Goal: Information Seeking & Learning: Get advice/opinions

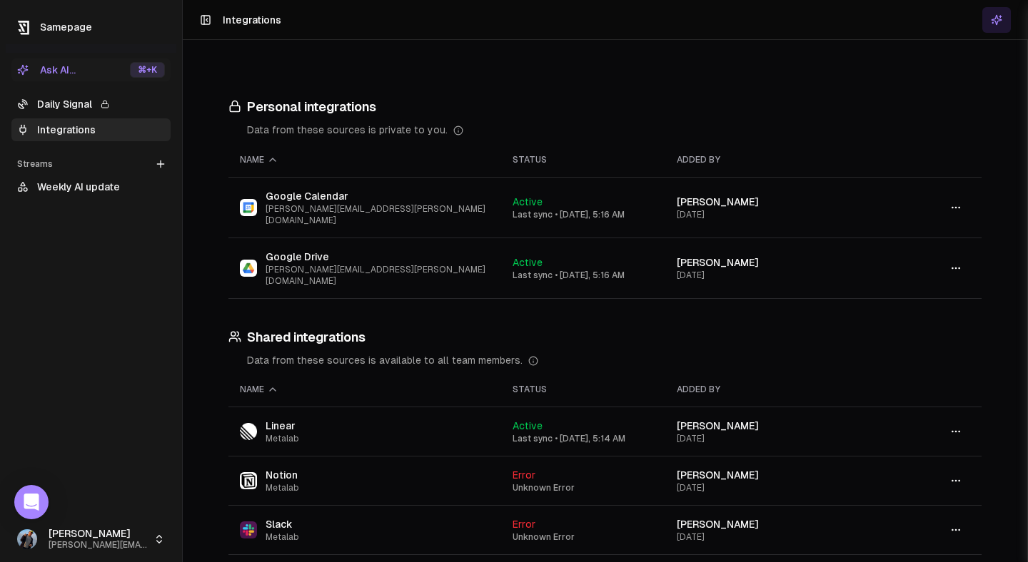
scroll to position [919, 0]
click at [61, 102] on link "Daily Signal" at bounding box center [90, 104] width 159 height 23
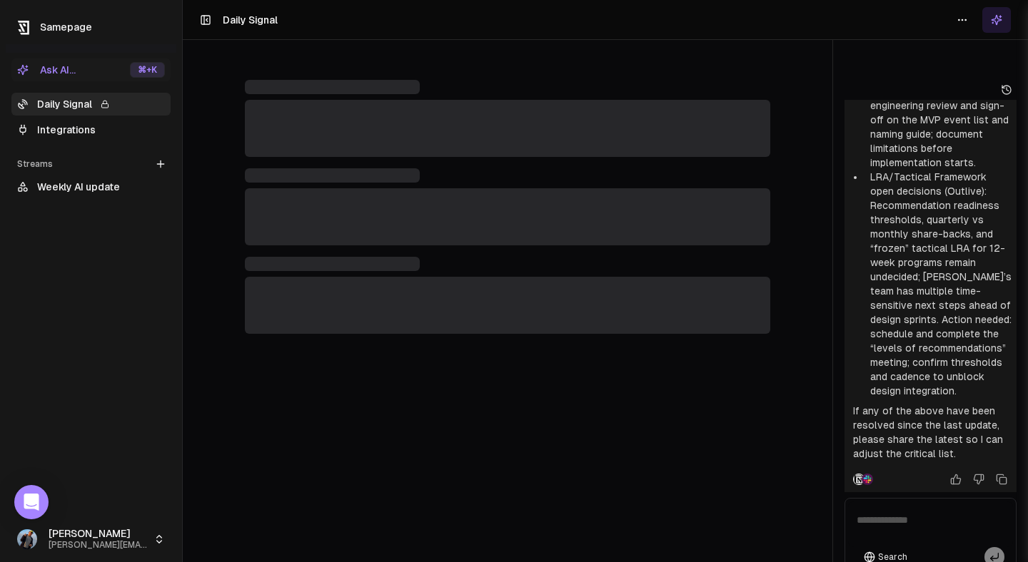
click at [90, 24] on span "Samepage" at bounding box center [66, 26] width 52 height 11
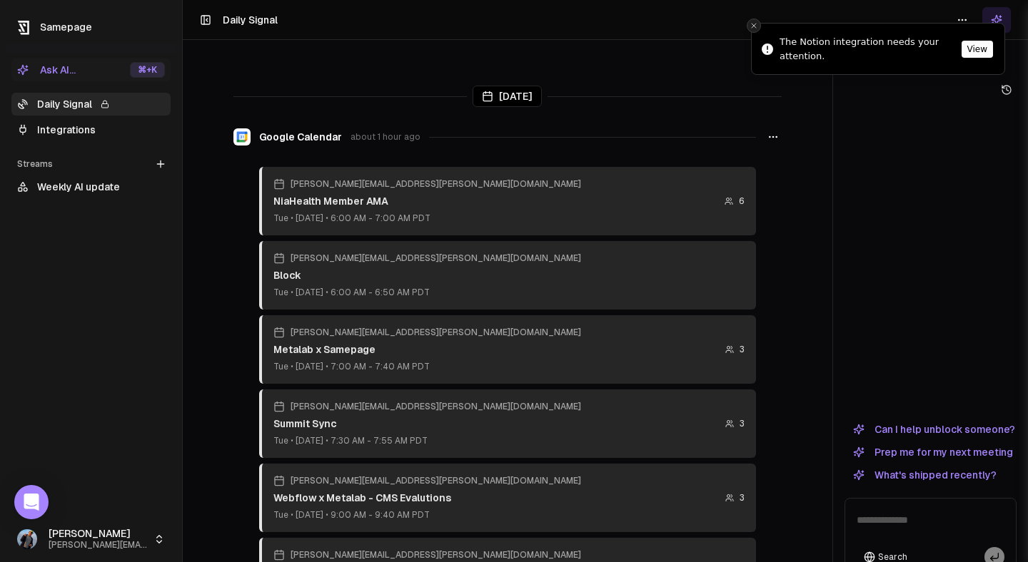
click at [752, 30] on button "Close toast" at bounding box center [754, 26] width 14 height 14
click at [97, 130] on link "Integrations" at bounding box center [90, 129] width 159 height 23
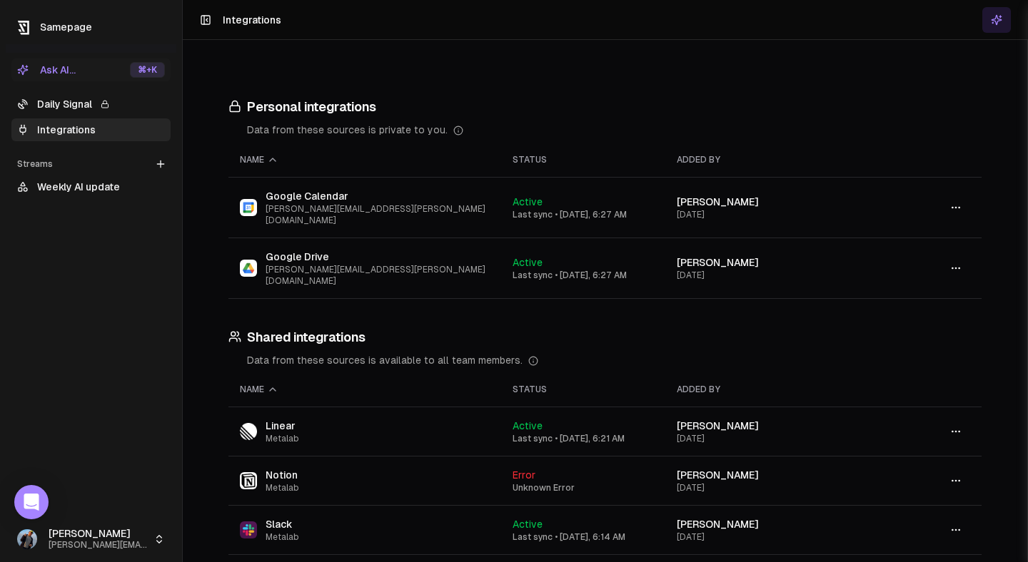
click at [123, 107] on link "Daily Signal" at bounding box center [90, 104] width 159 height 23
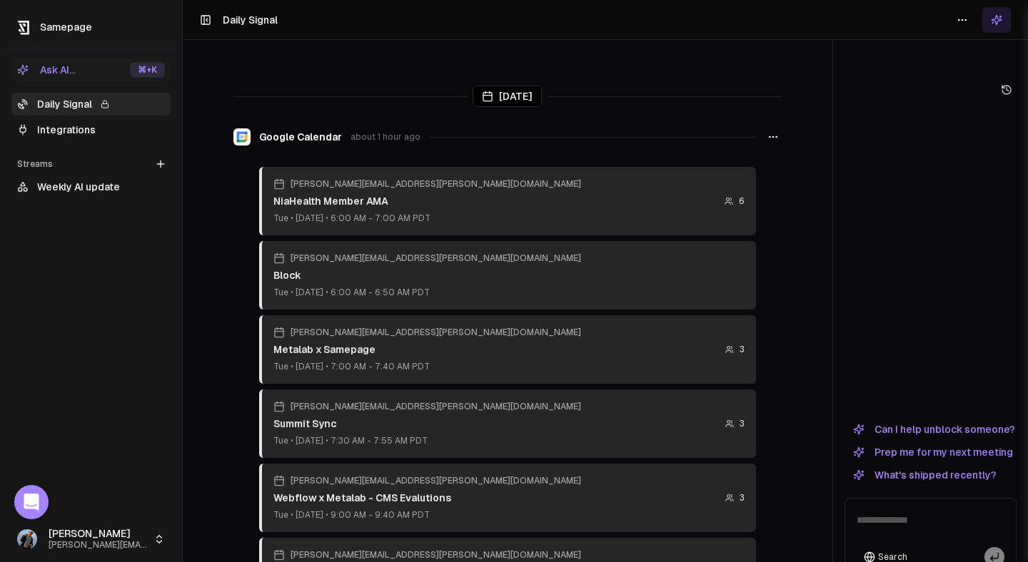
click at [121, 133] on link "Integrations" at bounding box center [90, 129] width 159 height 23
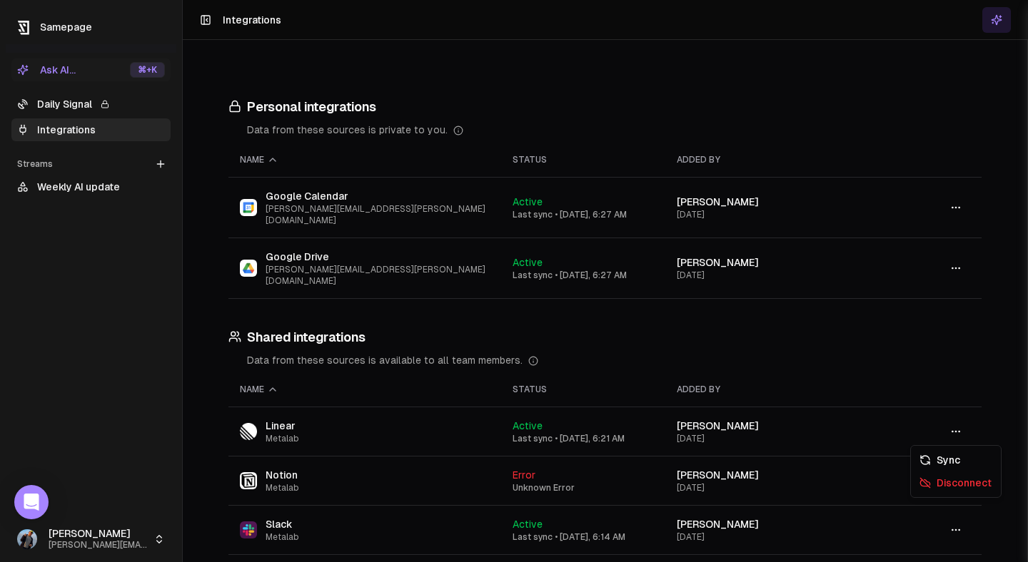
click at [950, 475] on icon "button" at bounding box center [955, 480] width 11 height 11
click at [940, 460] on div "Sync" at bounding box center [956, 460] width 84 height 23
click at [953, 475] on icon "button" at bounding box center [955, 480] width 11 height 11
click at [944, 463] on div "Sync" at bounding box center [956, 460] width 84 height 23
click at [121, 103] on link "Daily Signal" at bounding box center [90, 104] width 159 height 23
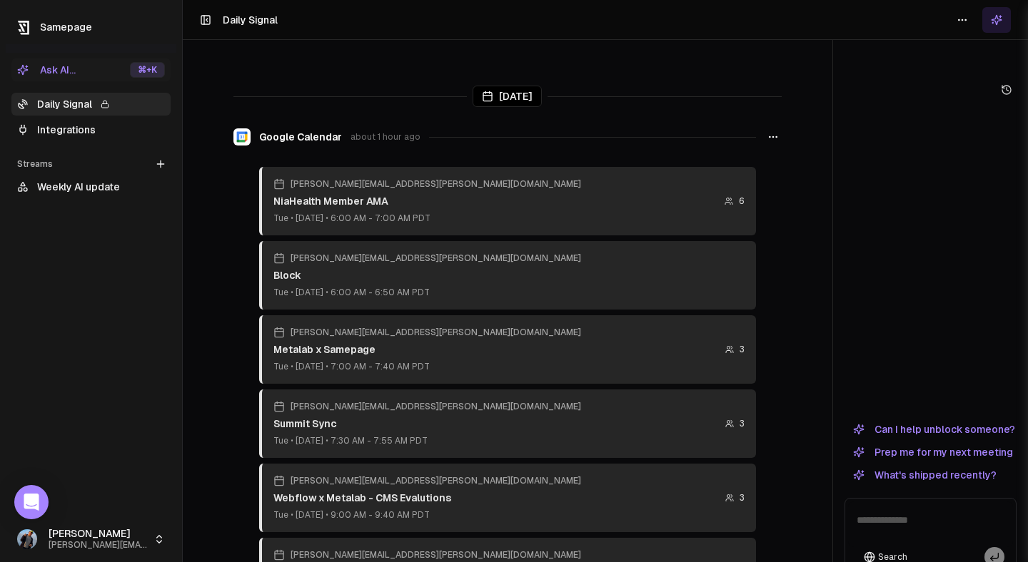
click at [96, 69] on button "Ask AI... ⌘ +K" at bounding box center [90, 70] width 159 height 23
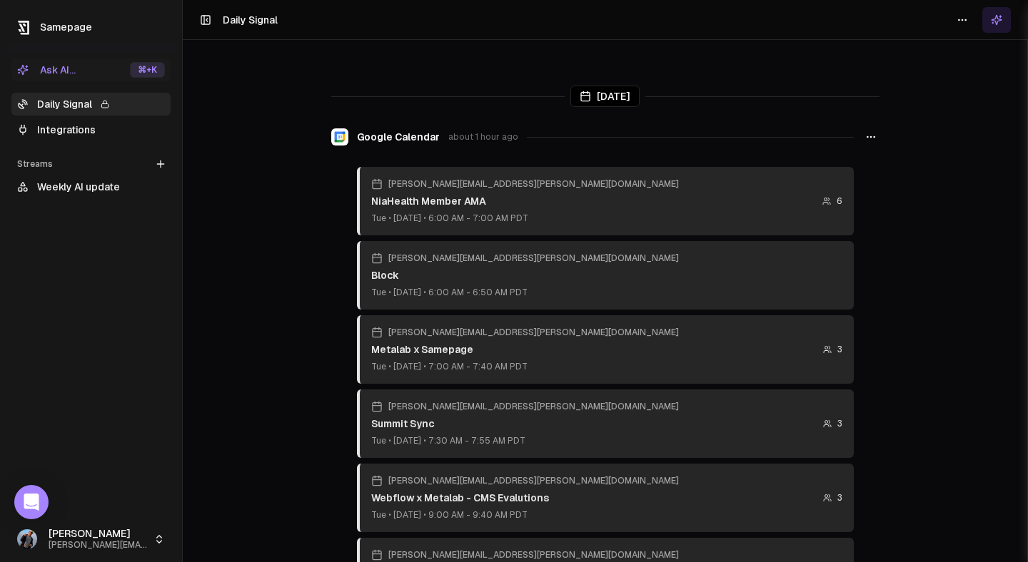
click at [152, 77] on div "⌘ +K" at bounding box center [147, 70] width 35 height 16
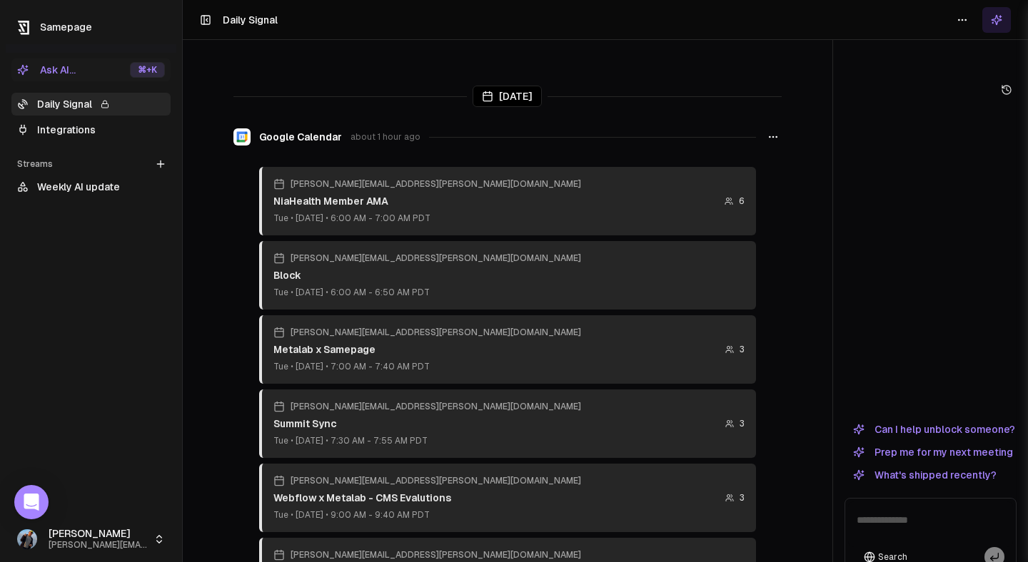
click at [101, 68] on button "Ask AI... ⌘ +K" at bounding box center [90, 70] width 159 height 23
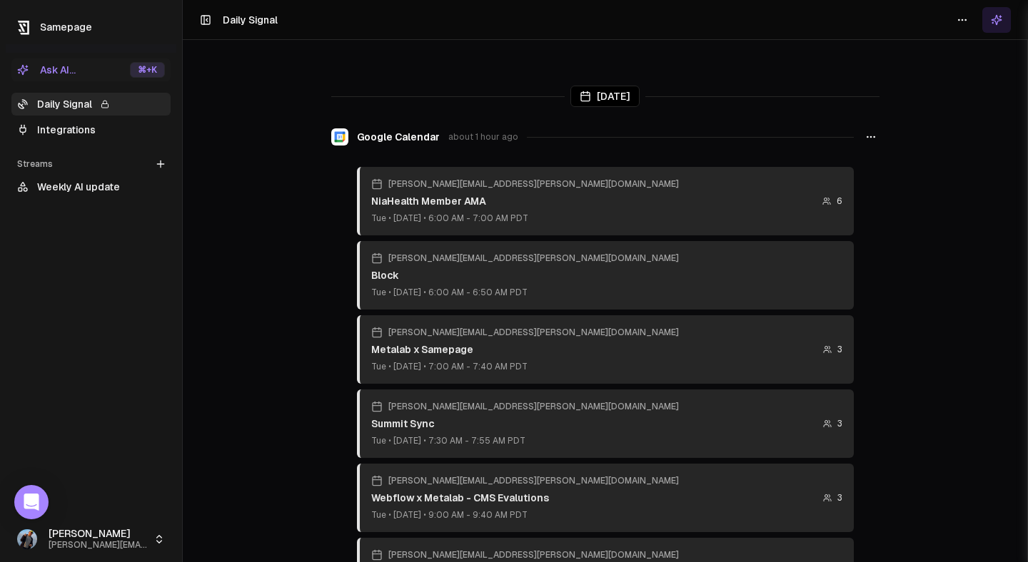
click at [134, 108] on link "Daily Signal" at bounding box center [90, 104] width 159 height 23
click at [122, 131] on link "Integrations" at bounding box center [90, 129] width 159 height 23
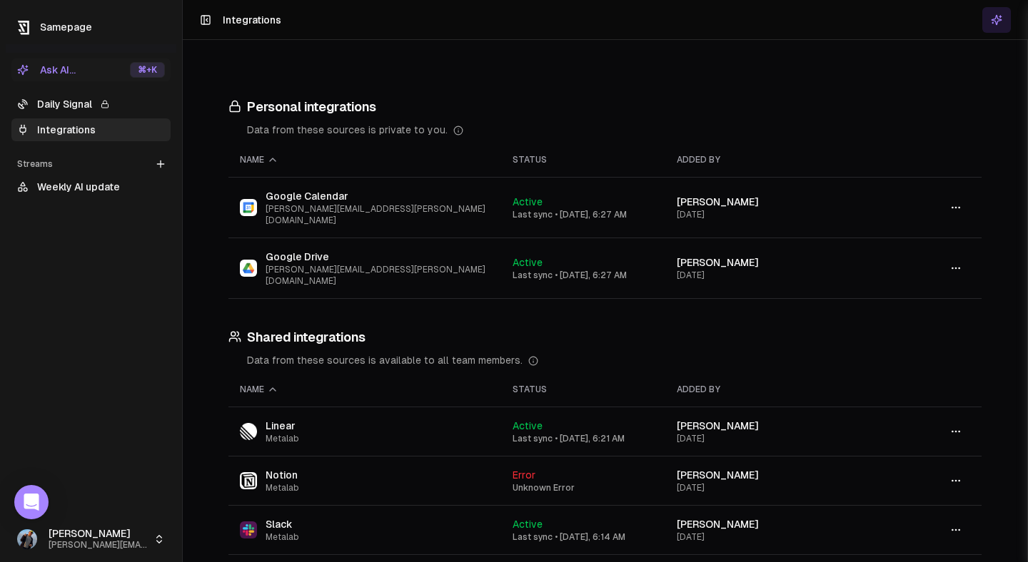
click at [41, 66] on div "Ask AI..." at bounding box center [46, 70] width 59 height 14
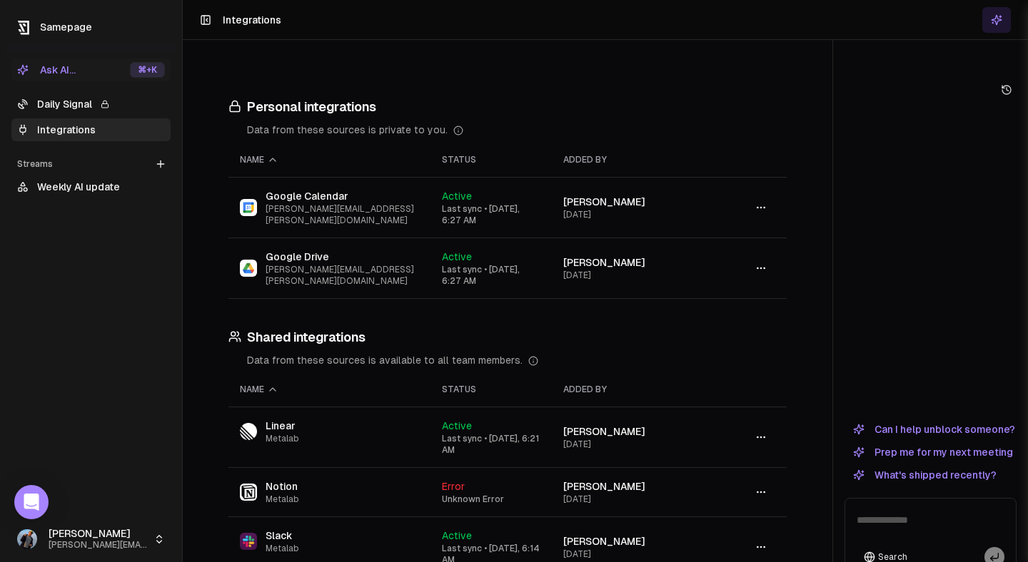
click at [102, 68] on button "Ask AI... ⌘ +K" at bounding box center [90, 70] width 159 height 23
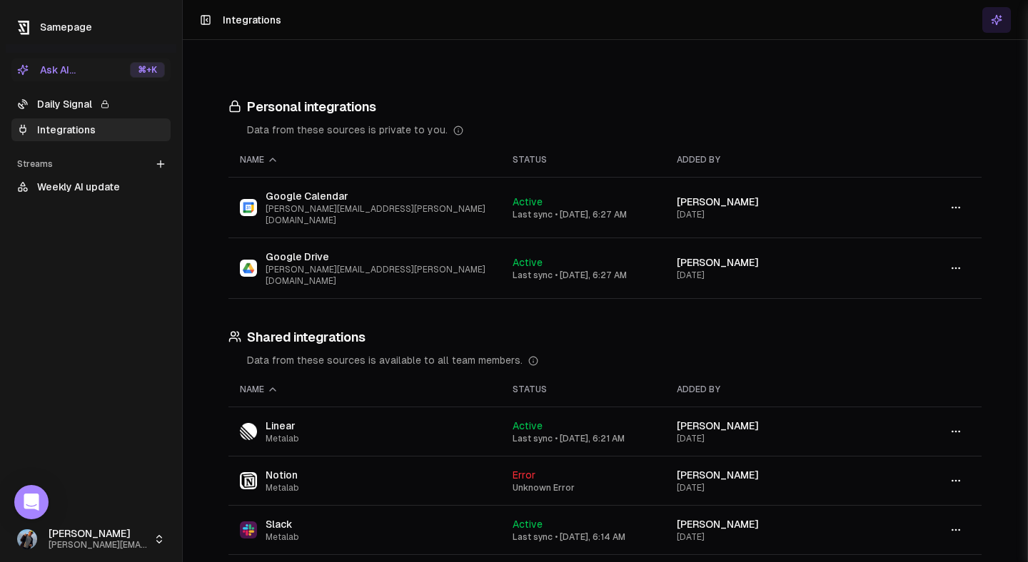
click at [81, 74] on button "Ask AI... ⌘ +K" at bounding box center [90, 70] width 159 height 23
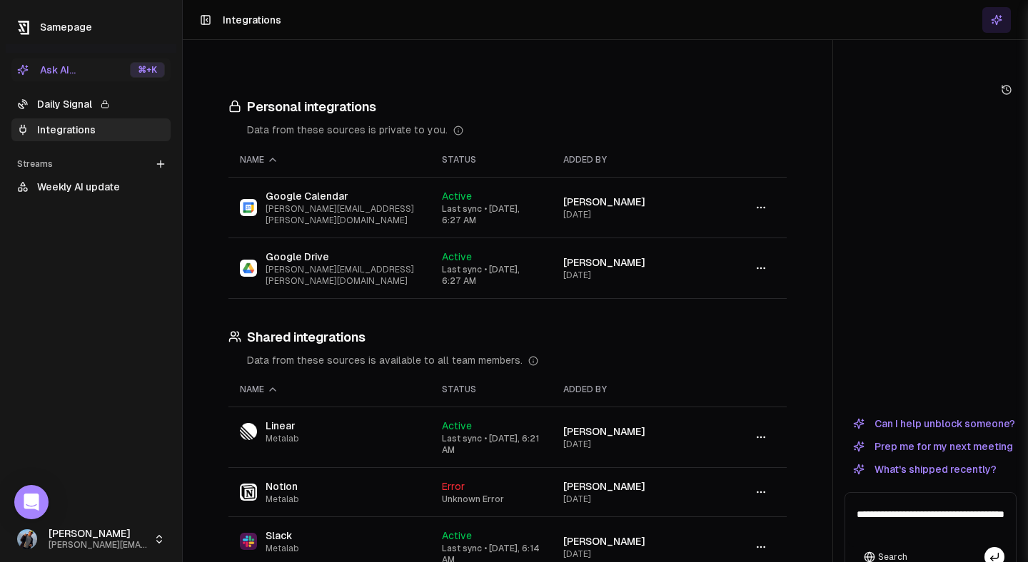
type textarea "**********"
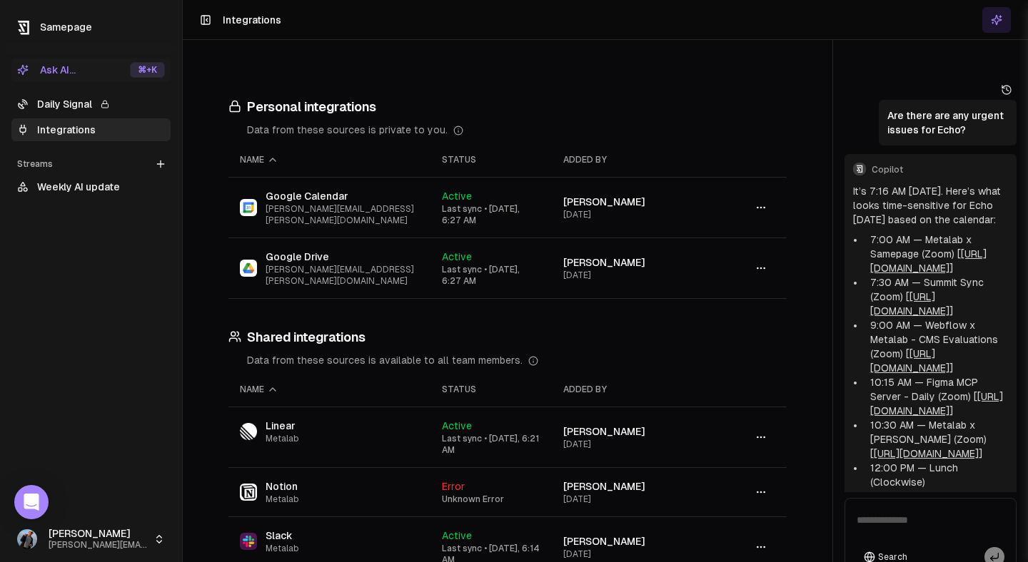
scroll to position [323, 0]
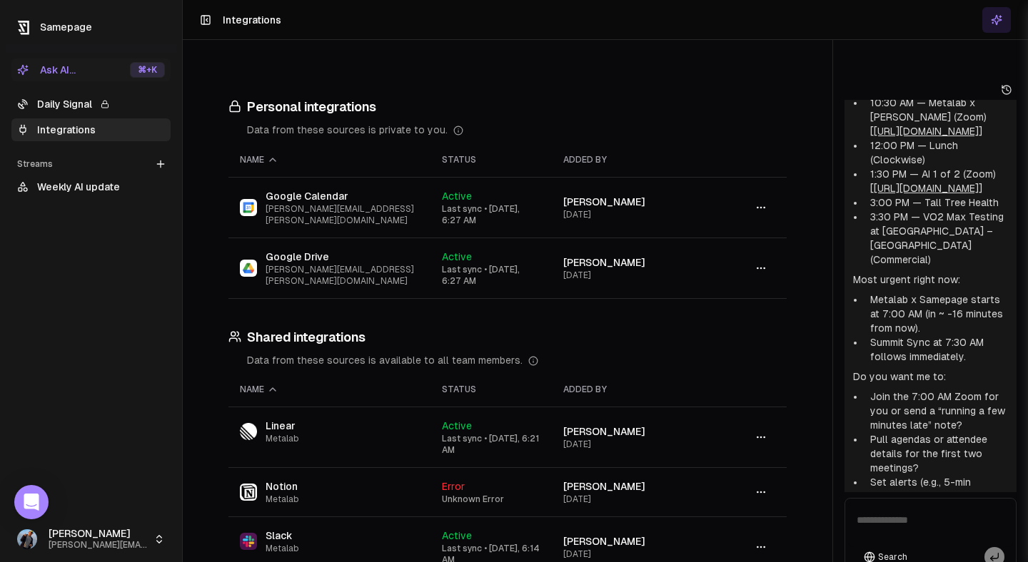
click at [99, 111] on link "Daily Signal" at bounding box center [90, 104] width 159 height 23
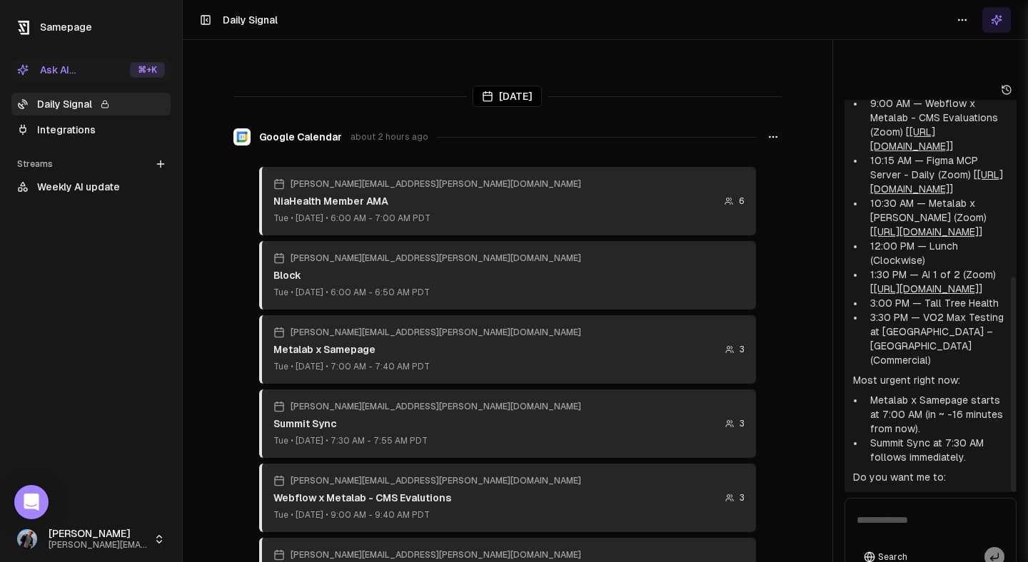
scroll to position [323, 0]
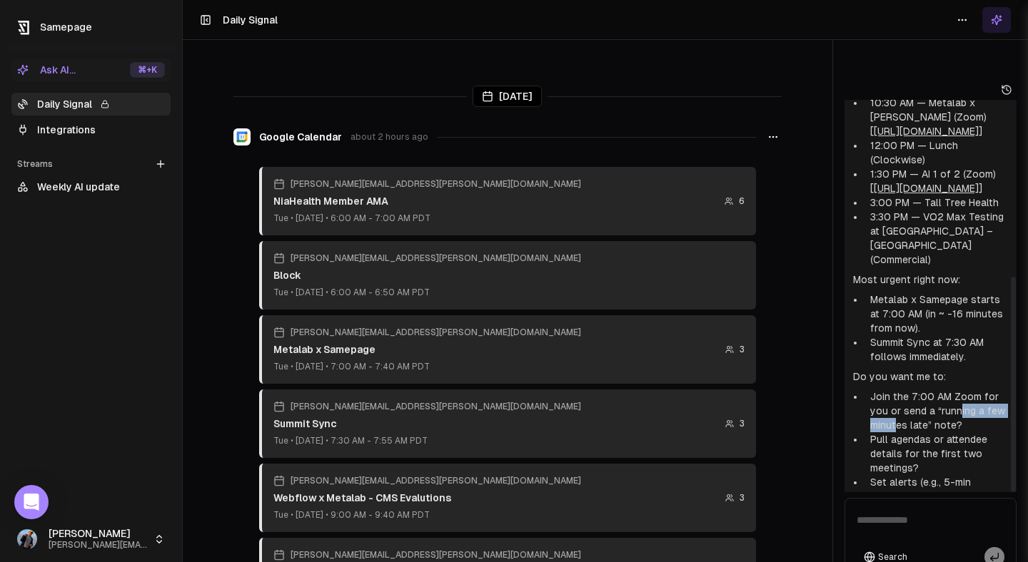
drag, startPoint x: 893, startPoint y: 352, endPoint x: 962, endPoint y: 358, distance: 69.5
click at [962, 390] on li "Join the 7:00 AM Zoom for you or send a “running a few minutes late” note?" at bounding box center [935, 411] width 143 height 43
click at [865, 502] on textarea at bounding box center [930, 525] width 165 height 46
type textarea "*"
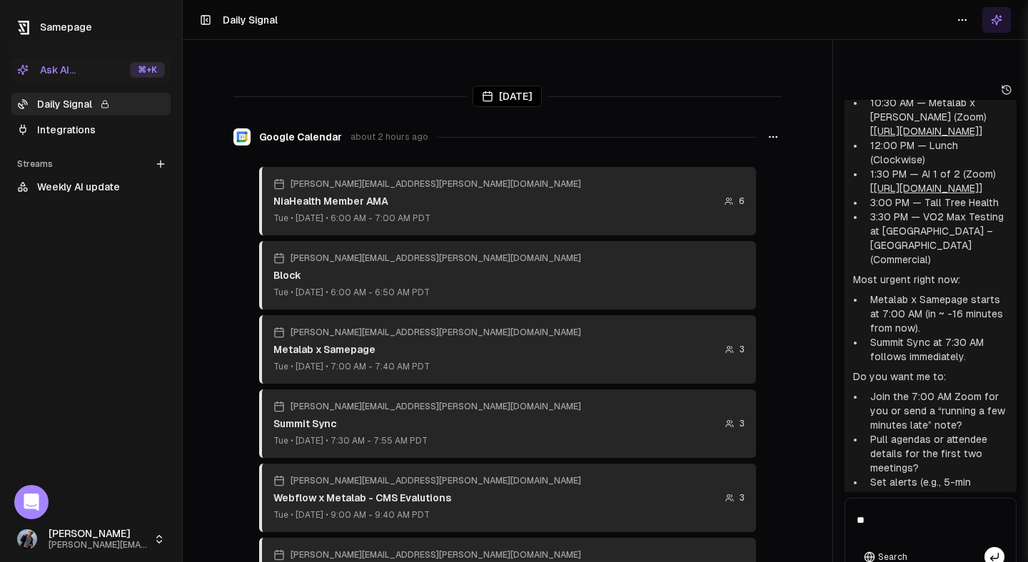
type textarea "*"
click at [909, 495] on div "Search the Web Search the Web" at bounding box center [885, 504] width 93 height 24
click at [911, 502] on textarea at bounding box center [930, 525] width 165 height 46
paste textarea "**********"
type textarea "**********"
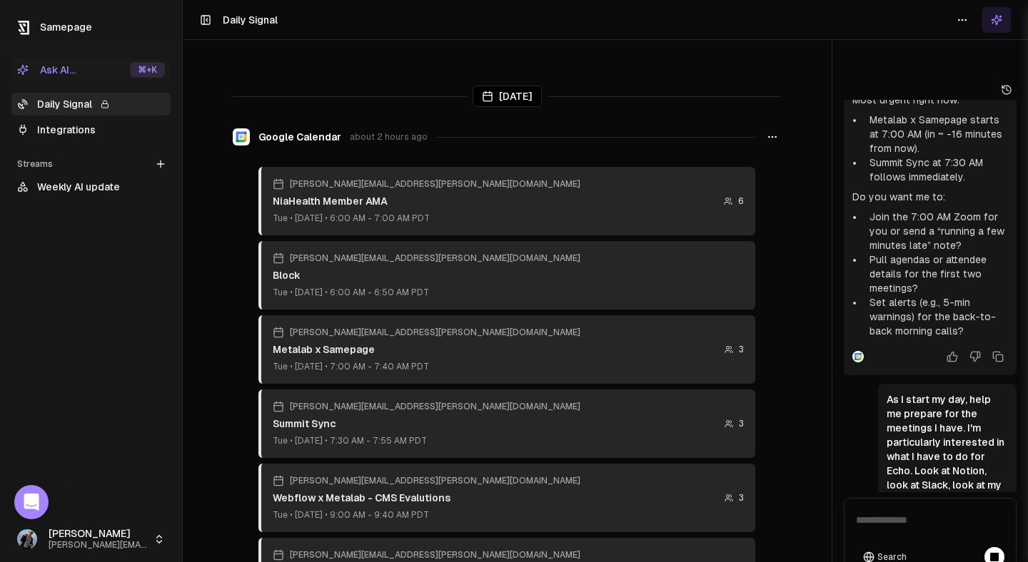
scroll to position [203, 0]
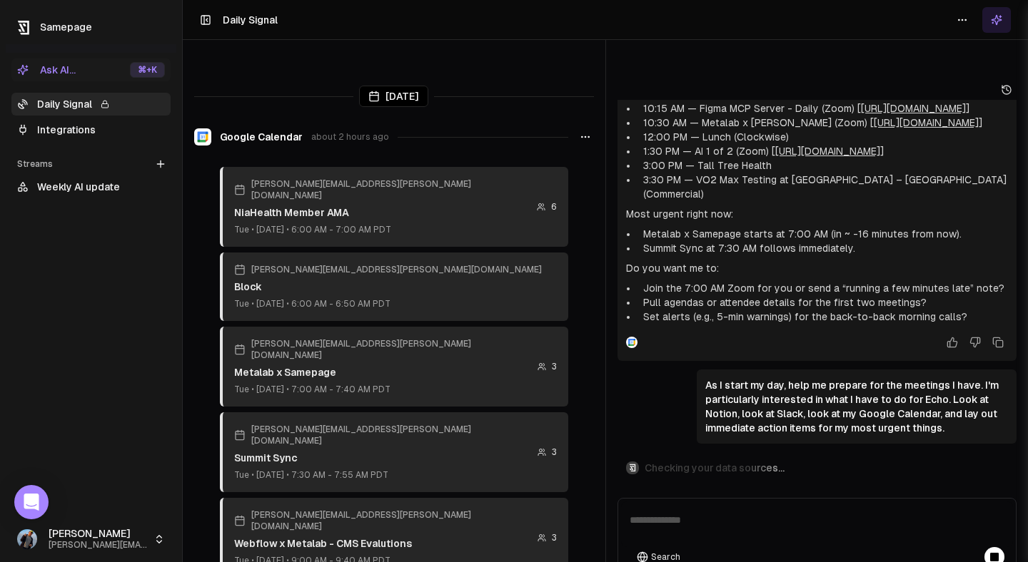
click at [523, 211] on div "Today Google Calendar about 2 hours ago john.adams.ns@gmail.com NiaHealth Membe…" at bounding box center [605, 310] width 845 height 562
click at [489, 235] on div "Today Google Calendar about 2 hours ago john.adams.ns@gmail.com NiaHealth Membe…" at bounding box center [605, 310] width 845 height 562
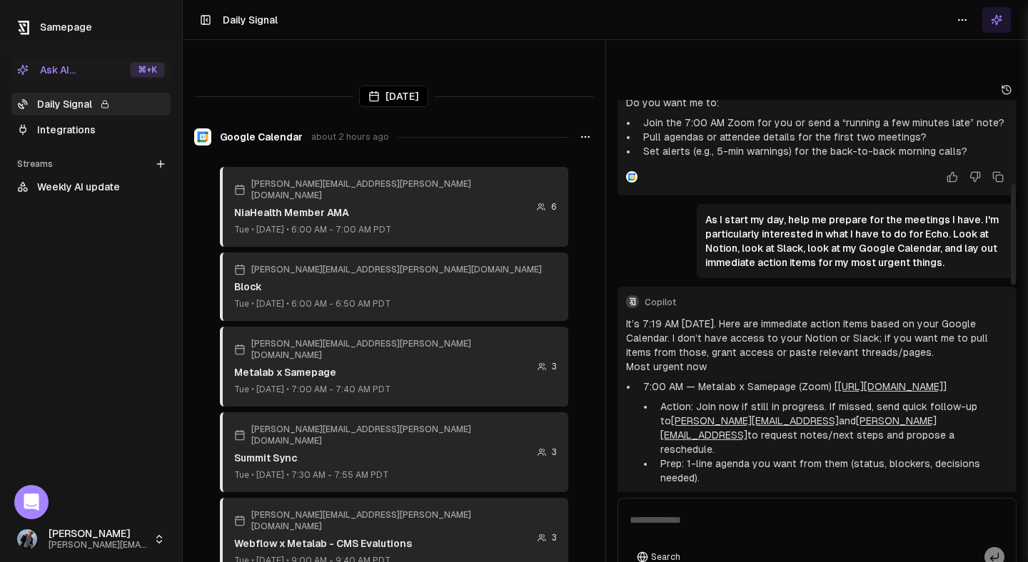
scroll to position [364, 0]
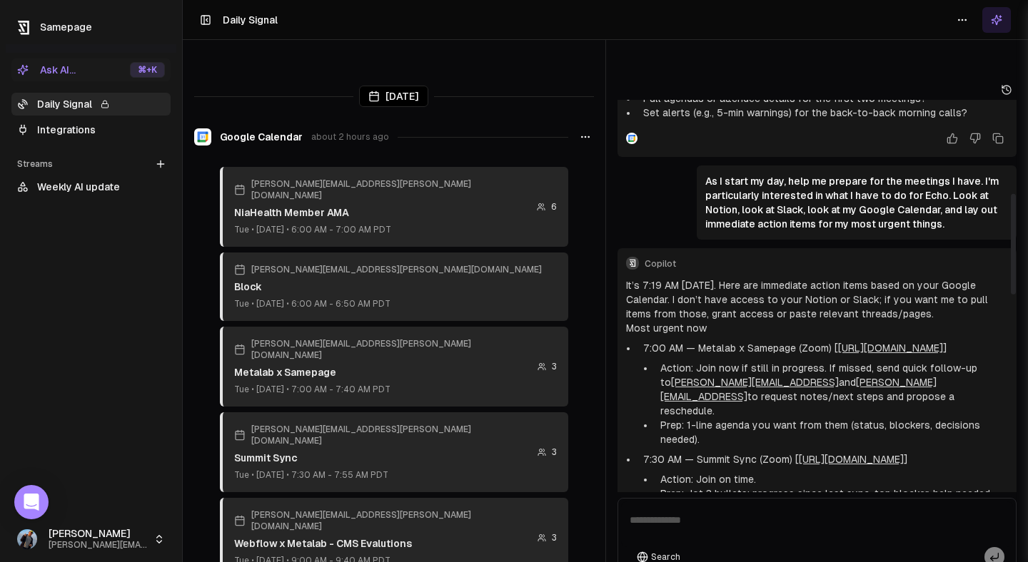
drag, startPoint x: 829, startPoint y: 305, endPoint x: 763, endPoint y: 310, distance: 65.8
click at [809, 307] on p "It’s 7:19 AM Tue Sep 23, 2025. Here are immediate action items based on your Go…" at bounding box center [817, 299] width 383 height 43
click at [702, 312] on p "It’s 7:19 AM Tue Sep 23, 2025. Here are immediate action items based on your Go…" at bounding box center [817, 299] width 383 height 43
drag, startPoint x: 708, startPoint y: 311, endPoint x: 725, endPoint y: 344, distance: 37.0
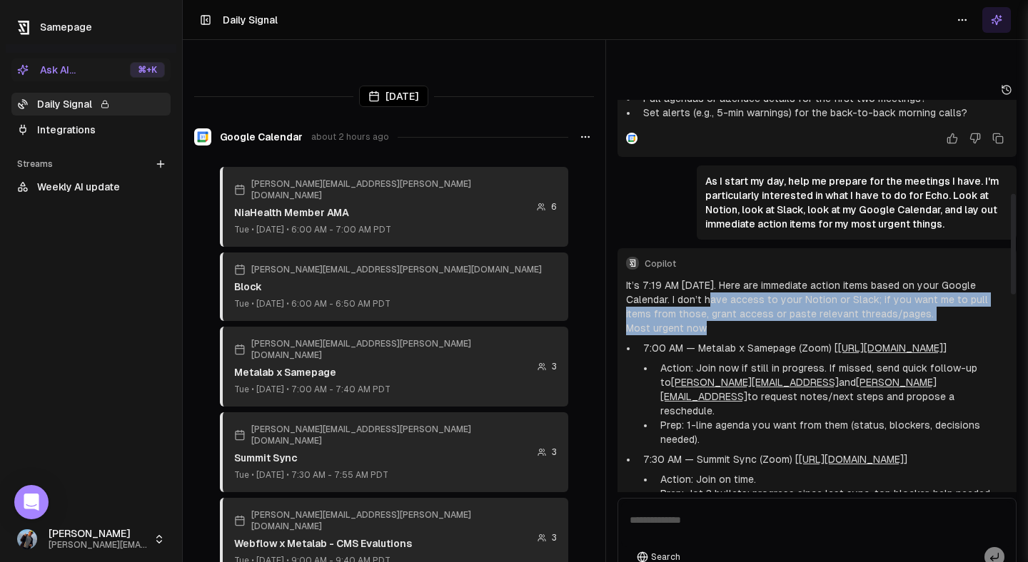
drag, startPoint x: 725, startPoint y: 340, endPoint x: 705, endPoint y: 312, distance: 34.3
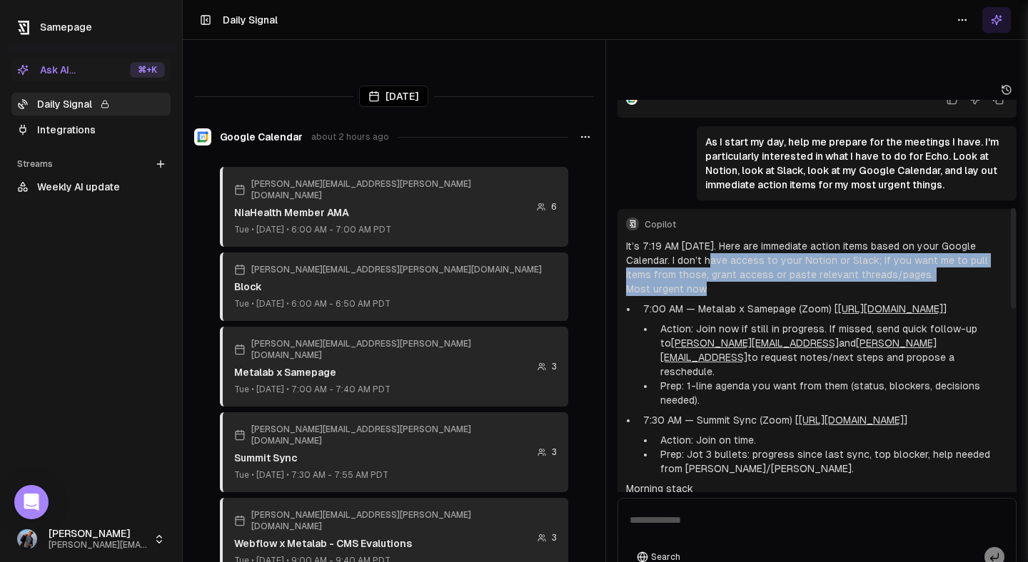
scroll to position [430, 0]
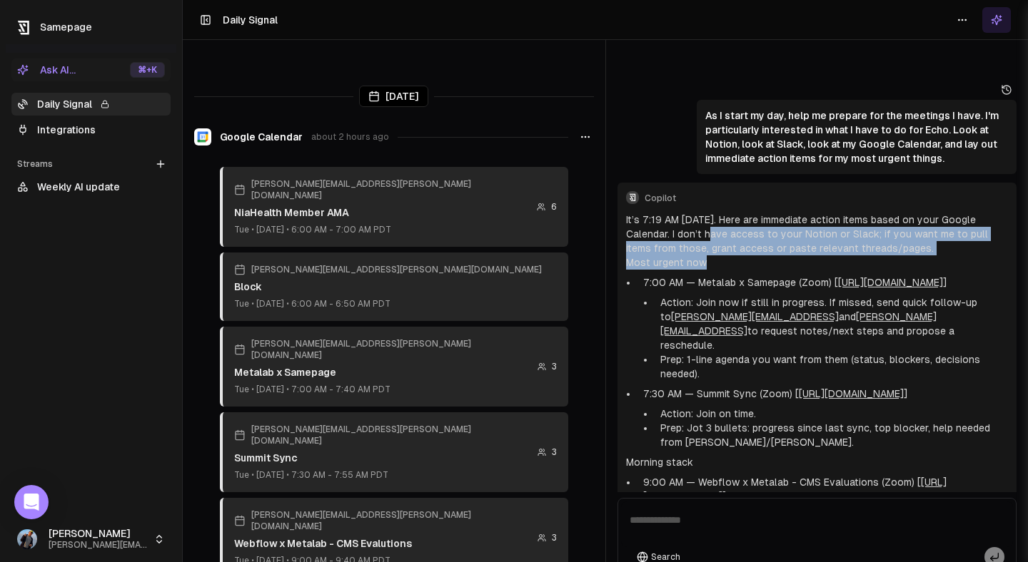
click at [83, 122] on link "Integrations" at bounding box center [90, 129] width 159 height 23
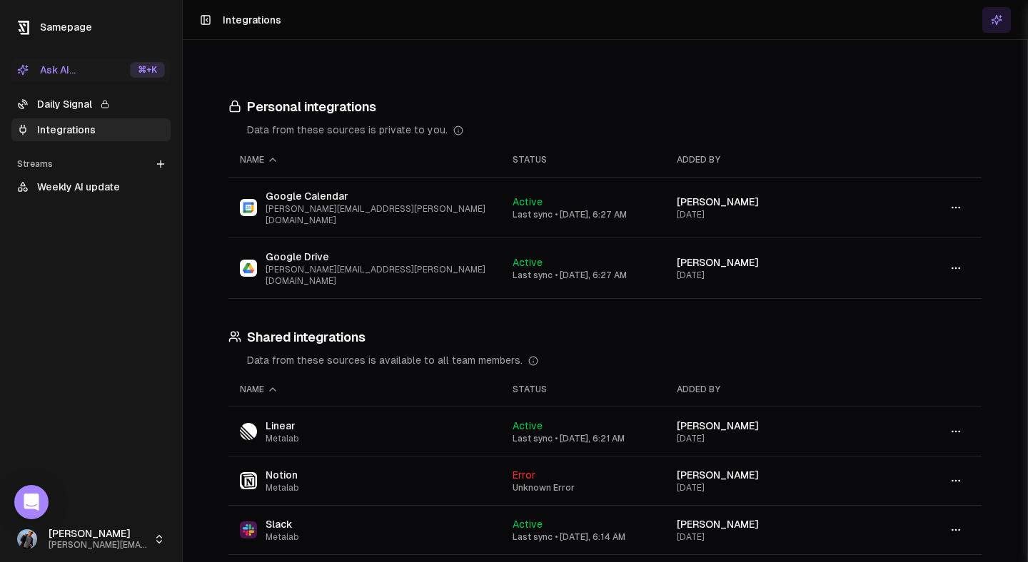
scroll to position [672, 0]
click at [962, 468] on button "button" at bounding box center [955, 481] width 29 height 26
click at [929, 456] on div "Sync" at bounding box center [956, 460] width 84 height 23
click at [530, 519] on span "Active" at bounding box center [527, 524] width 30 height 11
click at [81, 76] on button "Ask AI... ⌘ +K" at bounding box center [90, 70] width 159 height 23
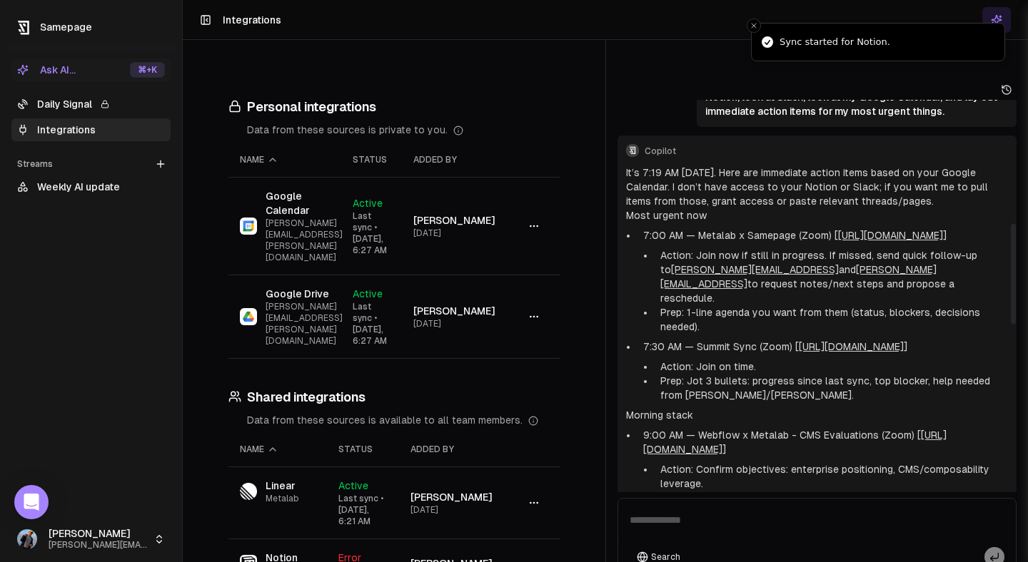
scroll to position [480, 0]
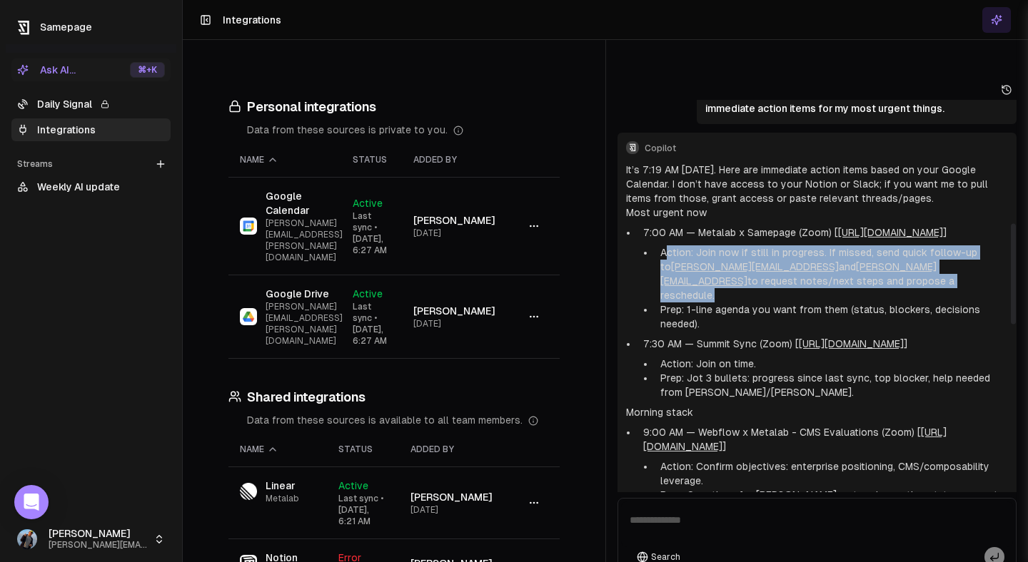
drag, startPoint x: 668, startPoint y: 280, endPoint x: 778, endPoint y: 314, distance: 115.1
click at [778, 303] on li "Action: Join now if still in progress. If missed, send quick follow-up to paul@…" at bounding box center [831, 274] width 354 height 57
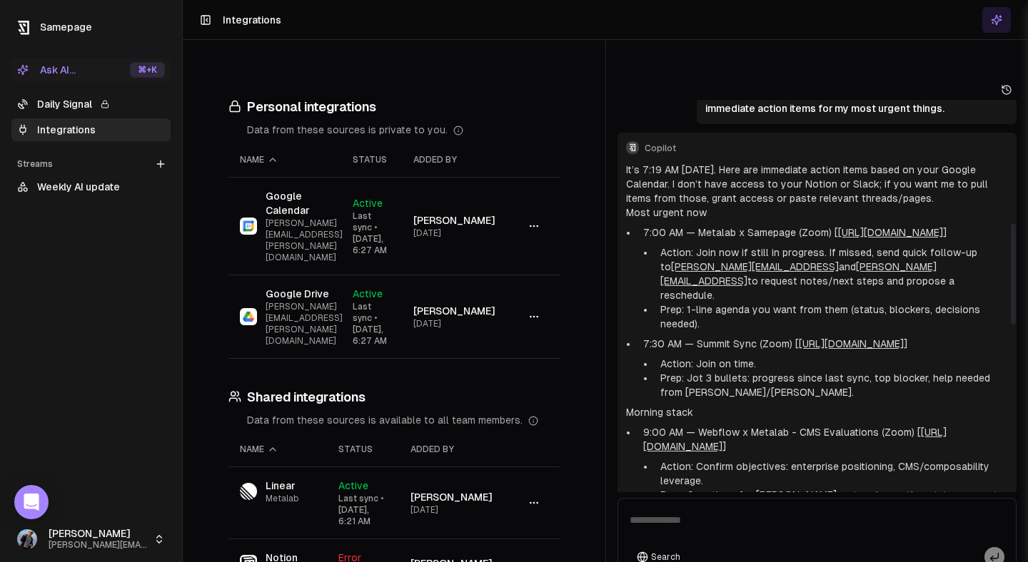
click at [773, 331] on li "Prep: 1-line agenda you want from them (status, blockers, decisions needed)." at bounding box center [831, 317] width 354 height 29
drag, startPoint x: 669, startPoint y: 283, endPoint x: 797, endPoint y: 310, distance: 130.8
click at [797, 303] on li "Action: Join now if still in progress. If missed, send quick follow-up to paul@…" at bounding box center [831, 274] width 354 height 57
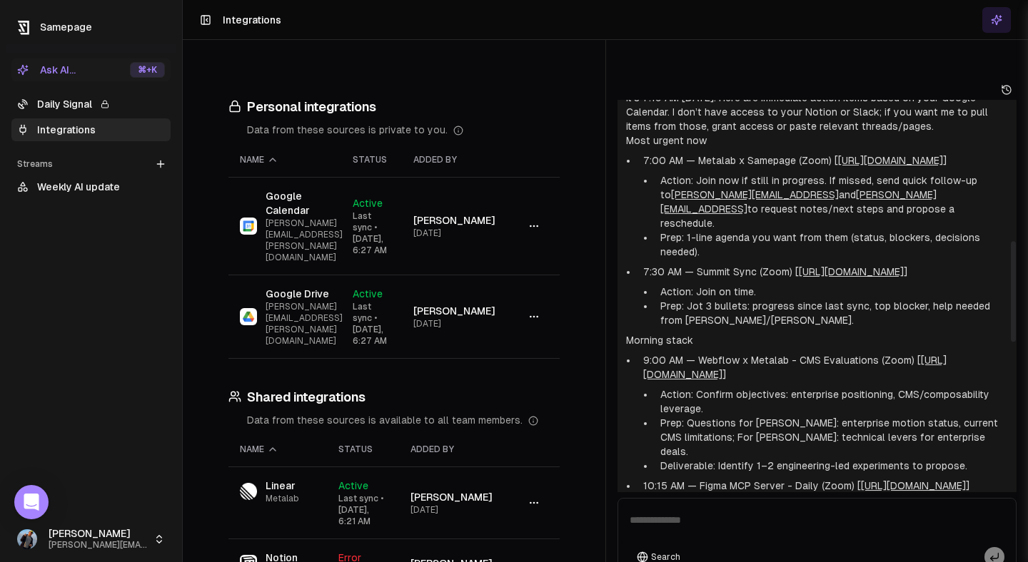
scroll to position [565, 0]
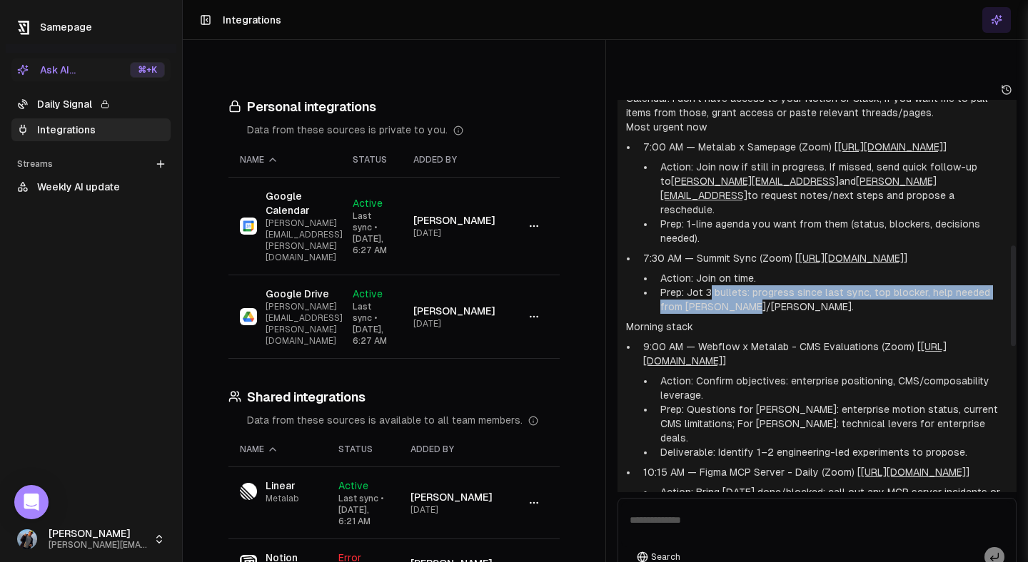
drag, startPoint x: 712, startPoint y: 318, endPoint x: 723, endPoint y: 341, distance: 25.5
click at [723, 314] on li "Prep: Jot 3 bullets: progress since last sync, top blocker, help needed from Al…" at bounding box center [831, 299] width 354 height 29
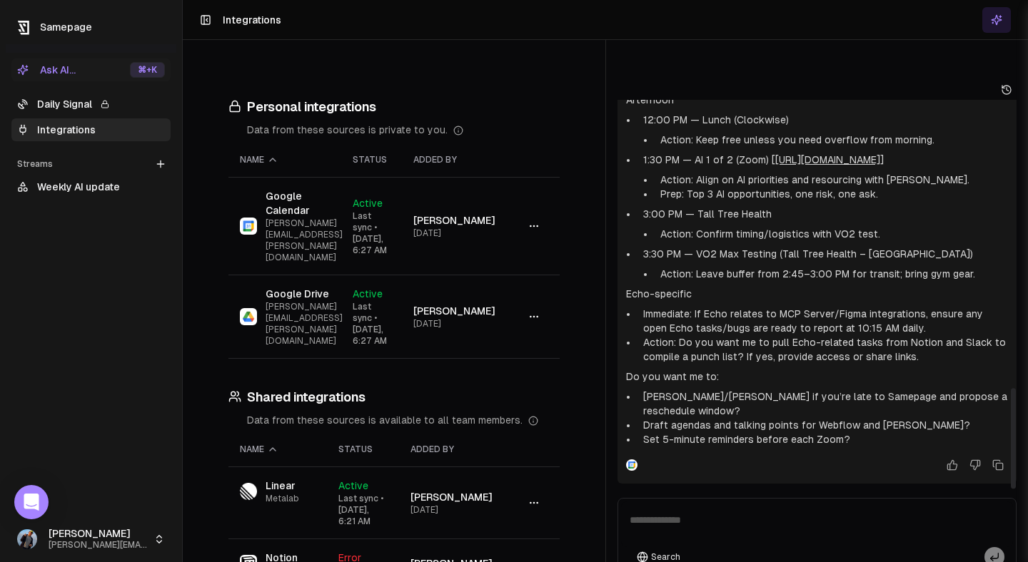
scroll to position [1132, 0]
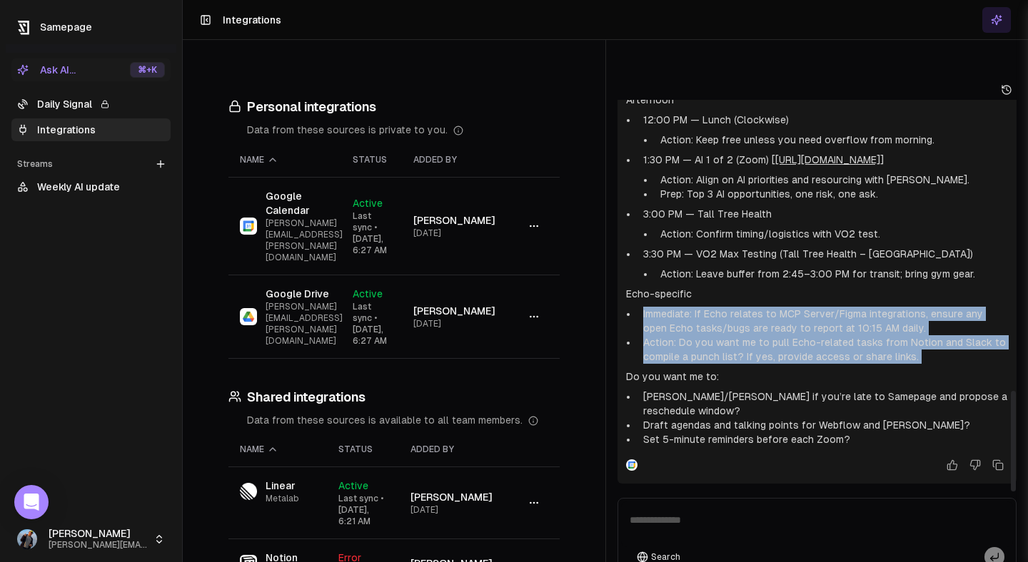
drag, startPoint x: 635, startPoint y: 303, endPoint x: 946, endPoint y: 350, distance: 314.8
click at [946, 350] on div "It’s 7:19 AM Tue Sep 23, 2025. Here are immediate action items based on your Go…" at bounding box center [817, 6] width 383 height 879
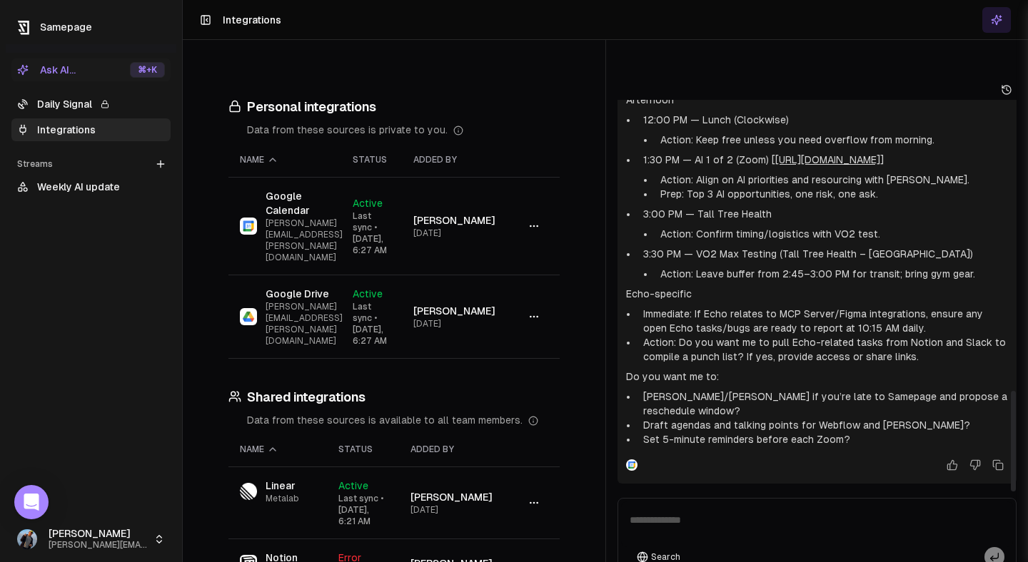
click at [642, 287] on p "Echo-specific" at bounding box center [817, 294] width 383 height 14
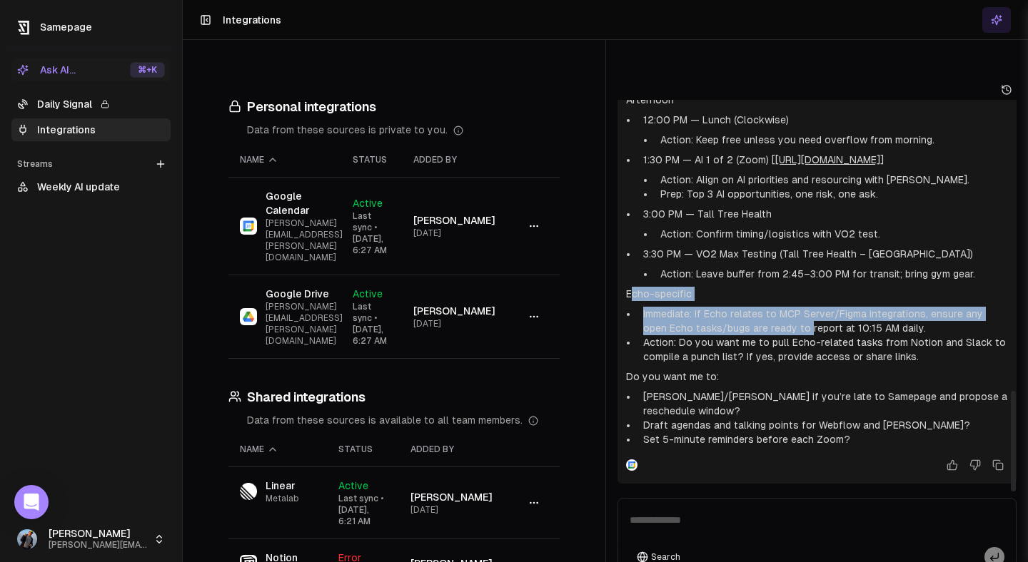
drag, startPoint x: 632, startPoint y: 283, endPoint x: 784, endPoint y: 319, distance: 157.0
click at [784, 319] on div "It’s 7:19 AM Tue Sep 23, 2025. Here are immediate action items based on your Go…" at bounding box center [817, 6] width 383 height 879
click at [784, 319] on li "Immediate: If Echo relates to MCP Server/Figma integrations, ensure any open Ec…" at bounding box center [822, 321] width 371 height 29
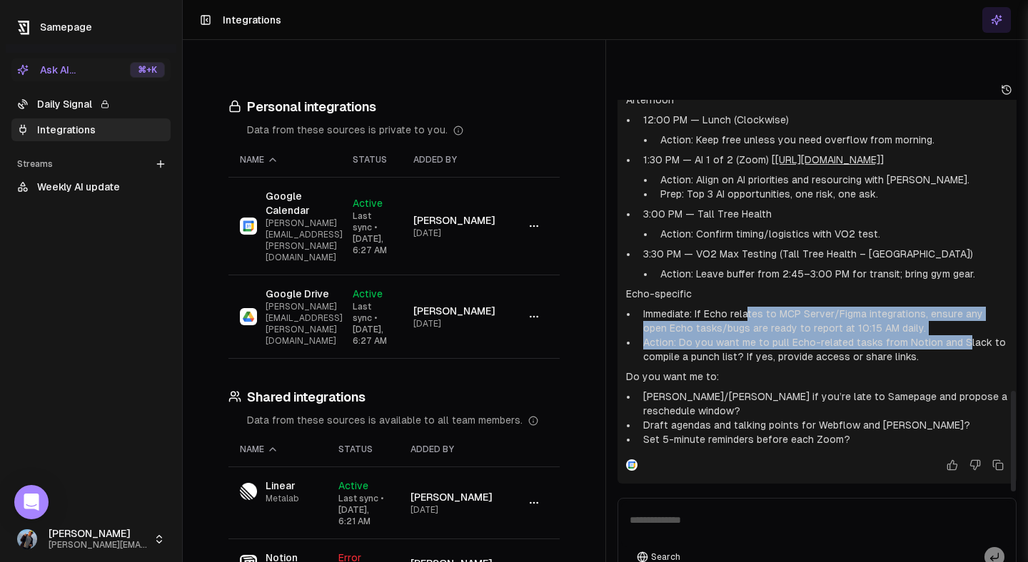
drag, startPoint x: 746, startPoint y: 300, endPoint x: 960, endPoint y: 333, distance: 216.6
click at [960, 333] on ul "Immediate: If Echo relates to MCP Server/Figma integrations, ensure any open Ec…" at bounding box center [817, 335] width 383 height 57
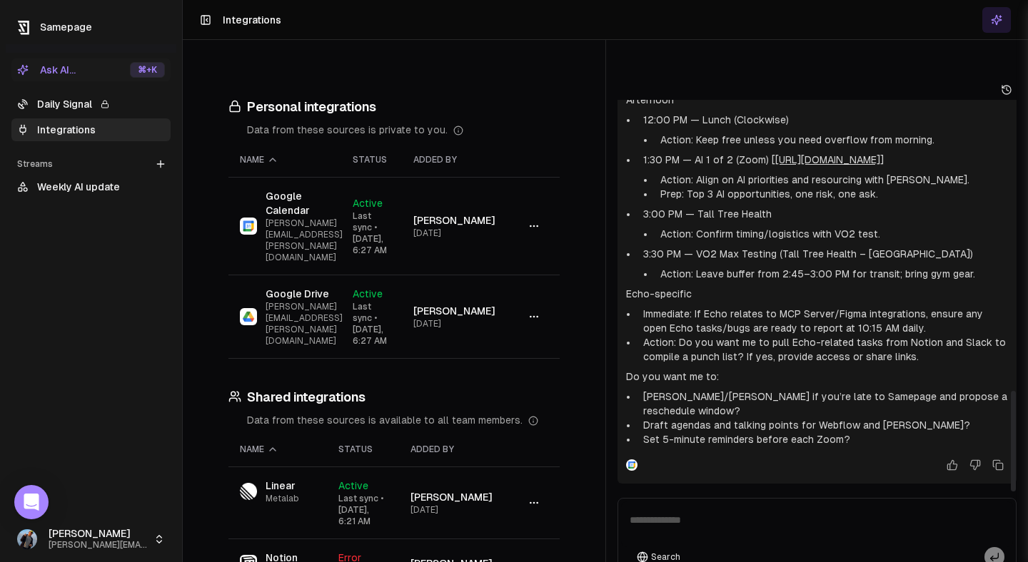
click at [954, 335] on li "Action: Do you want me to pull Echo-related tasks from Notion and Slack to comp…" at bounding box center [822, 349] width 371 height 29
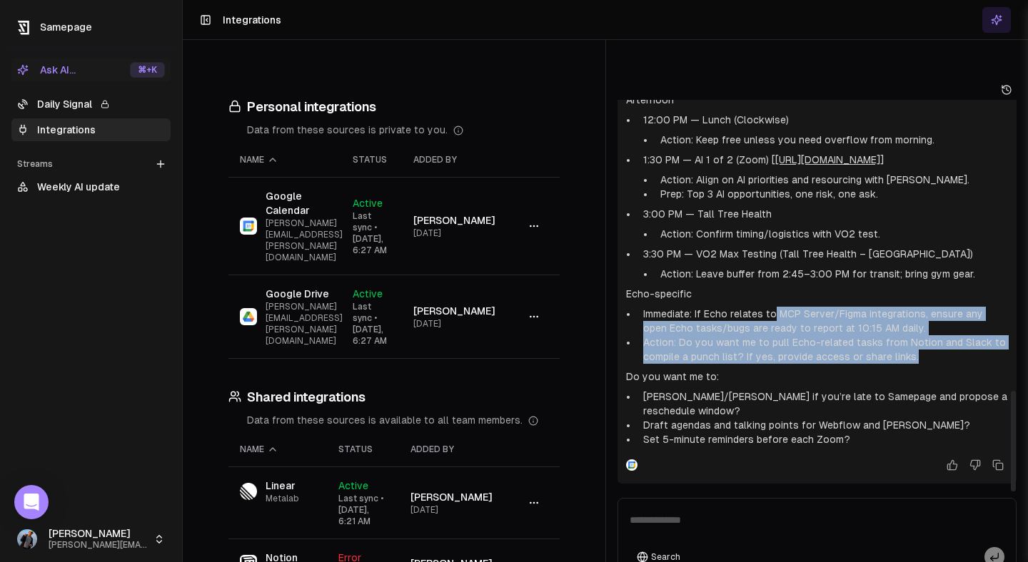
drag, startPoint x: 935, startPoint y: 342, endPoint x: 775, endPoint y: 303, distance: 164.6
click at [775, 307] on ul "Immediate: If Echo relates to MCP Server/Figma integrations, ensure any open Ec…" at bounding box center [817, 335] width 383 height 57
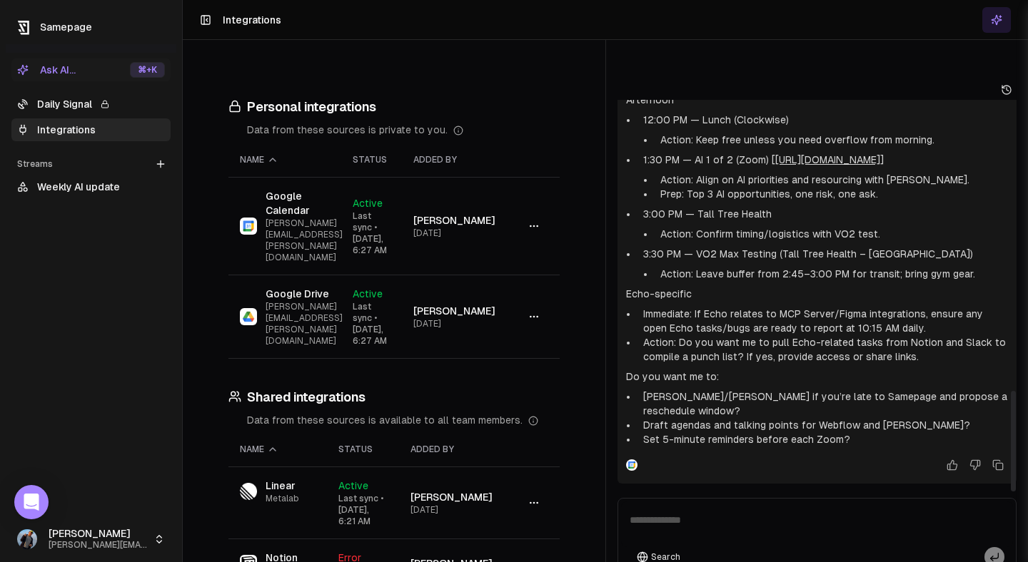
click at [777, 313] on li "Immediate: If Echo relates to MCP Server/Figma integrations, ensure any open Ec…" at bounding box center [822, 321] width 371 height 29
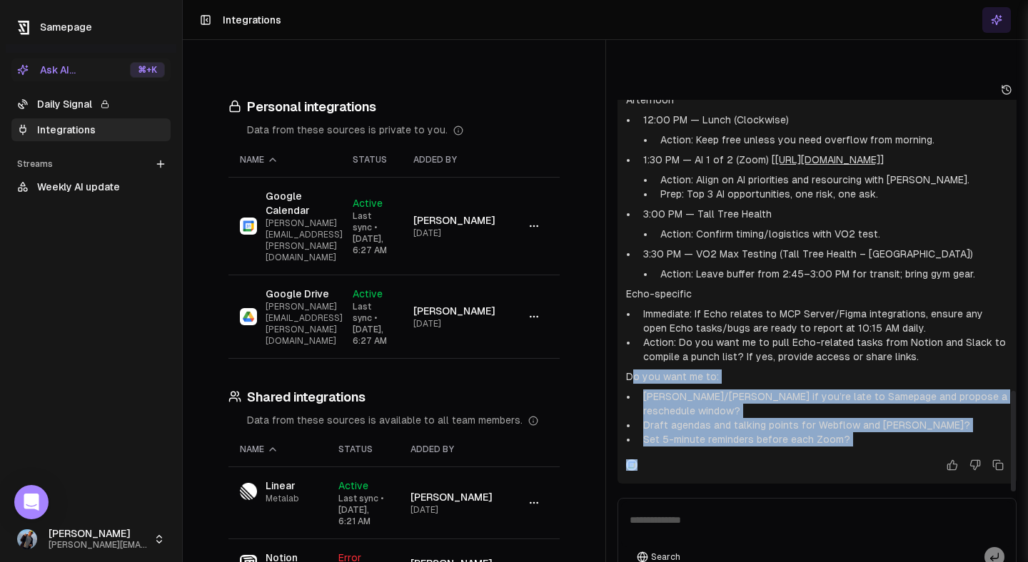
drag, startPoint x: 631, startPoint y: 364, endPoint x: 906, endPoint y: 426, distance: 282.4
click at [906, 426] on div "Copilot It’s 7:19 AM Tue Sep 23, 2025. Here are immediate action items based on…" at bounding box center [817, 10] width 400 height 946
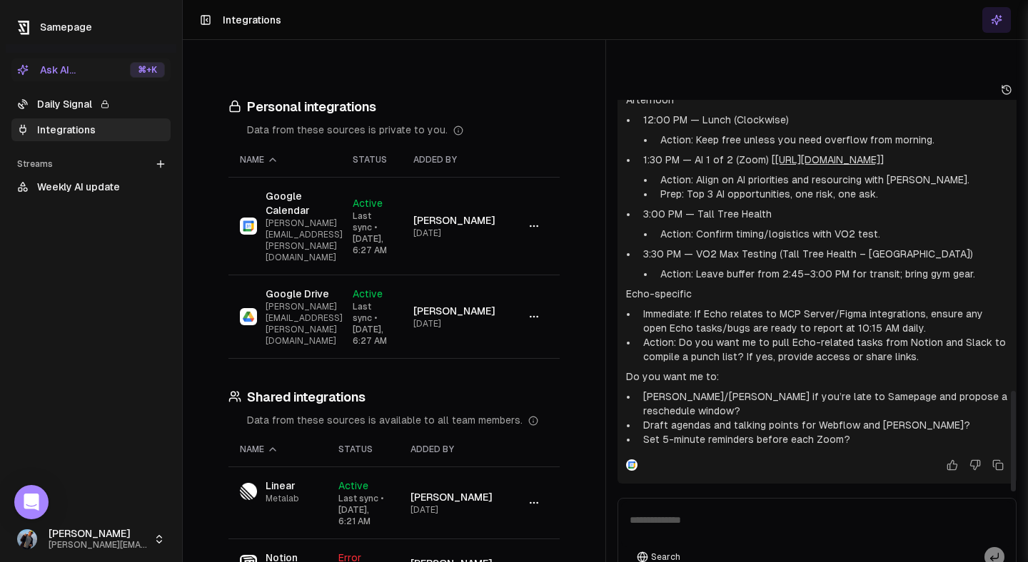
click at [764, 509] on textarea at bounding box center [817, 525] width 393 height 46
click at [710, 390] on li "DM Paul/Sahil if you’re late to Samepage and propose a reschedule window?" at bounding box center [822, 404] width 371 height 29
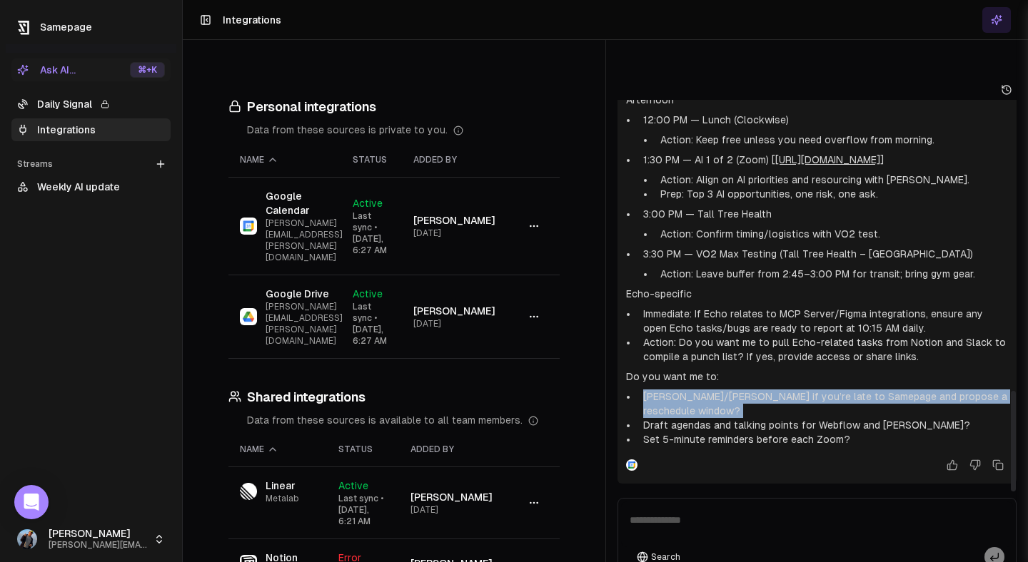
click at [710, 390] on li "DM Paul/Sahil if you’re late to Samepage and propose a reschedule window?" at bounding box center [822, 404] width 371 height 29
copy ul "DM Paul/Sahil if you’re late to Samepage and propose a reschedule window?"
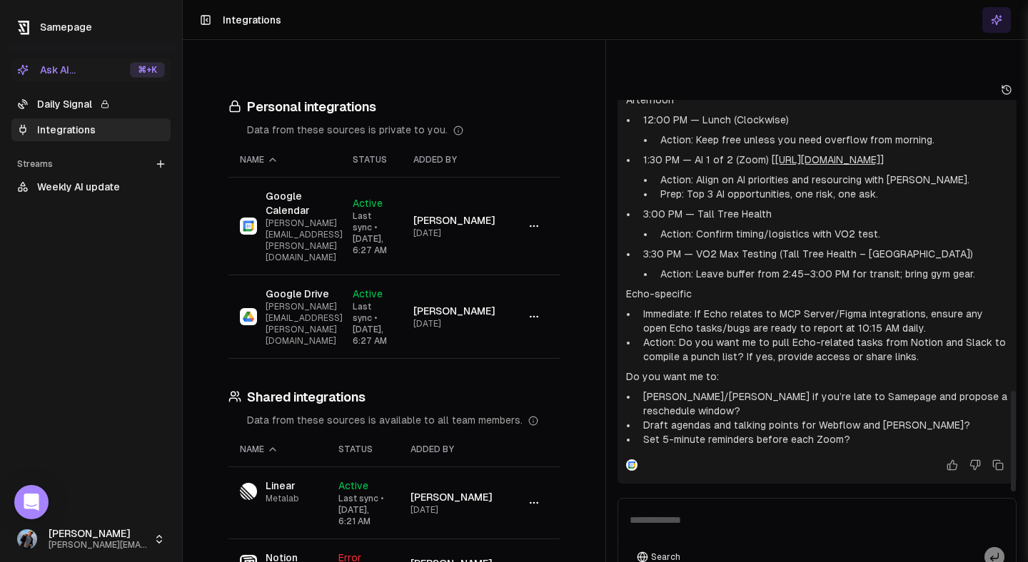
click at [687, 498] on div "Search" at bounding box center [817, 538] width 400 height 81
click at [684, 502] on textarea at bounding box center [817, 525] width 393 height 46
paste textarea "**********"
drag, startPoint x: 698, startPoint y: 488, endPoint x: 757, endPoint y: 490, distance: 58.6
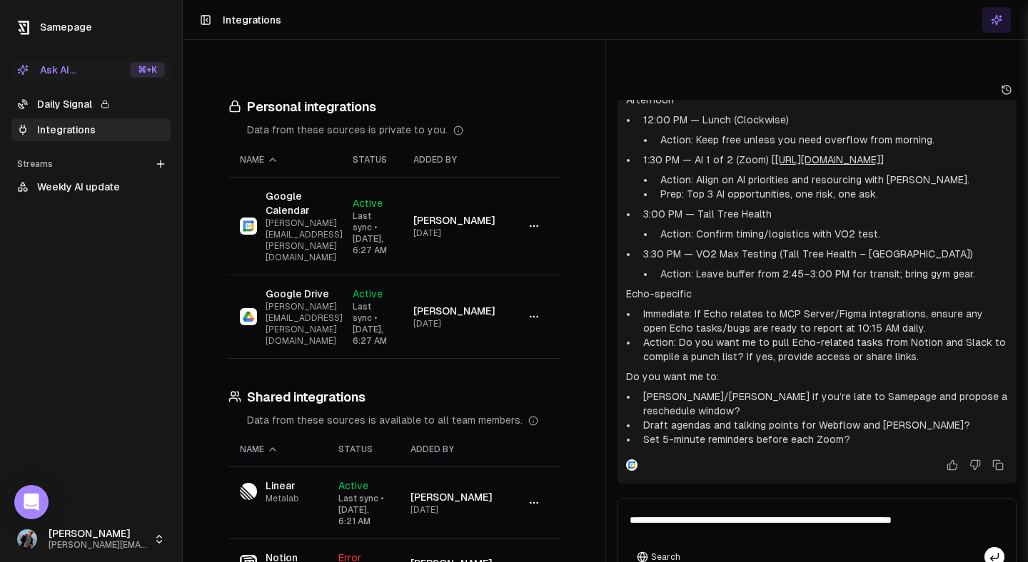
click at [757, 502] on textarea "**********" at bounding box center [817, 525] width 393 height 46
drag, startPoint x: 719, startPoint y: 492, endPoint x: 800, endPoint y: 493, distance: 81.4
click at [800, 502] on textarea "**********" at bounding box center [817, 525] width 393 height 46
type textarea "**********"
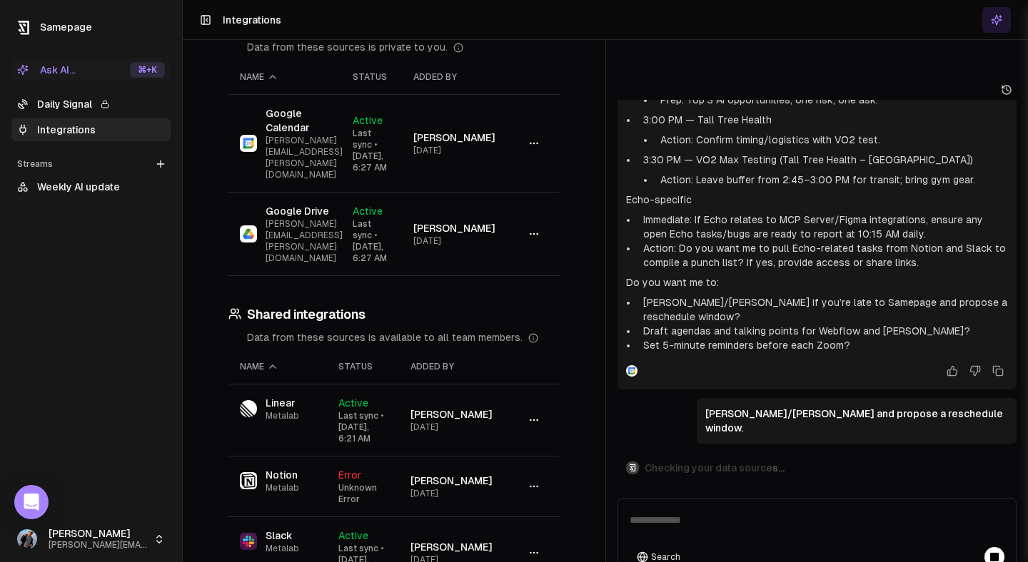
scroll to position [89, 0]
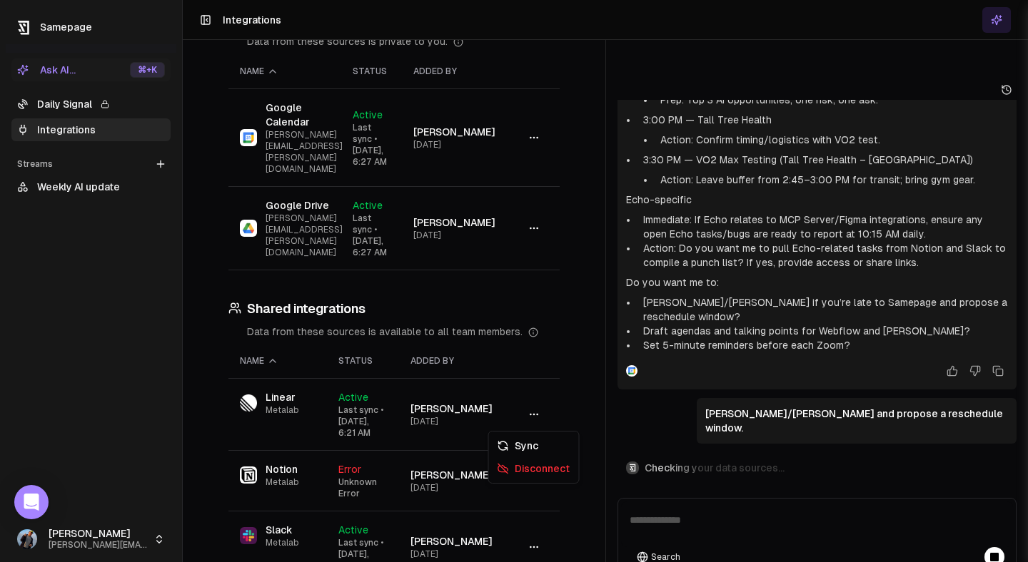
click at [529, 475] on icon "button" at bounding box center [533, 480] width 11 height 11
click at [530, 467] on div "Disconnect" at bounding box center [534, 469] width 84 height 23
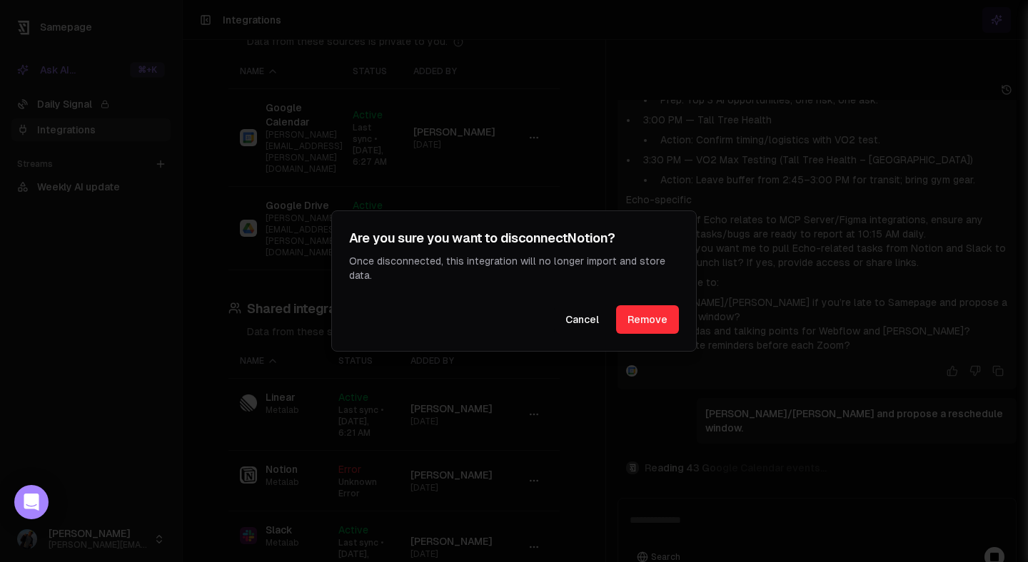
click at [657, 332] on button "Remove" at bounding box center [647, 319] width 63 height 29
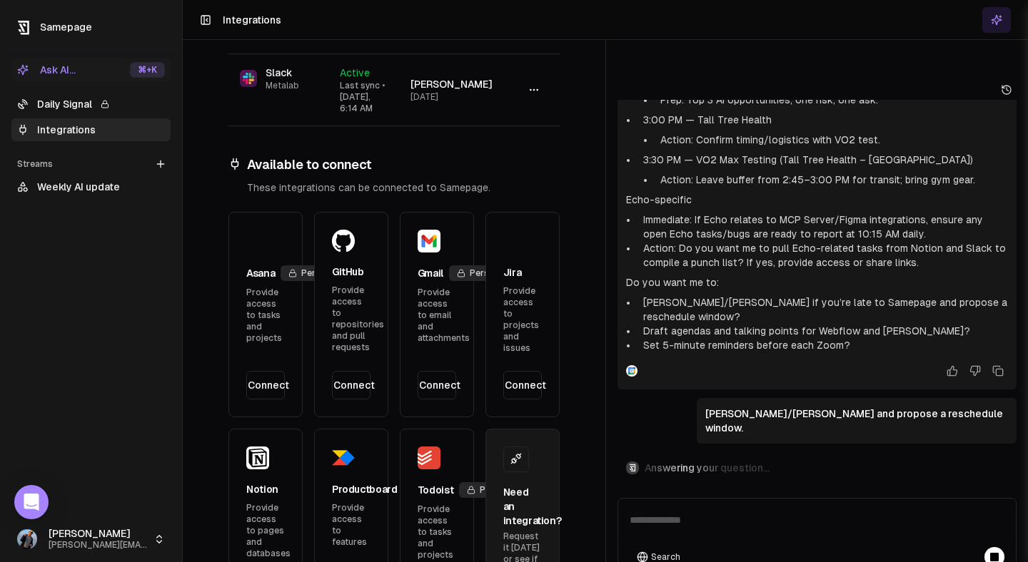
scroll to position [546, 0]
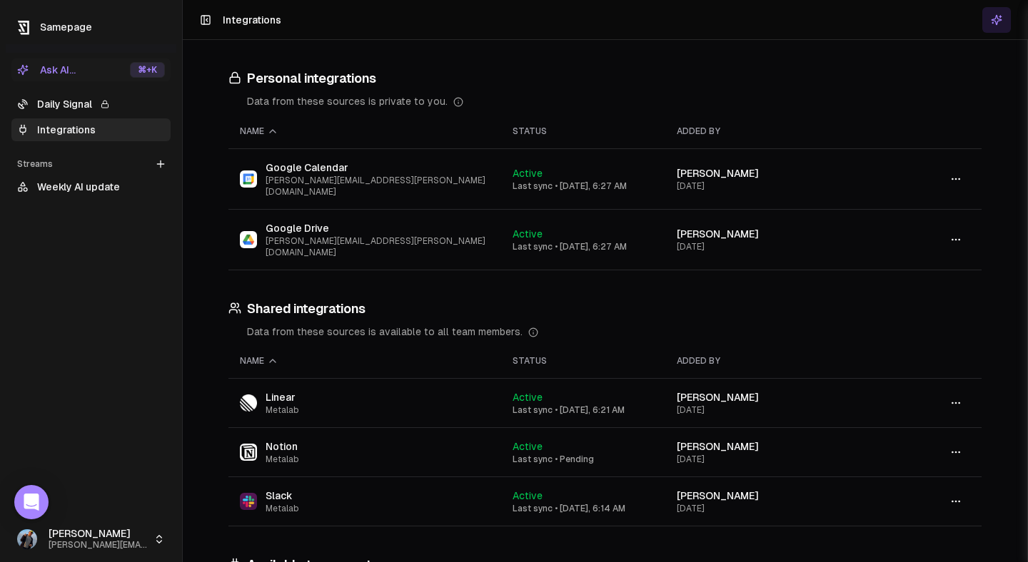
scroll to position [165, 0]
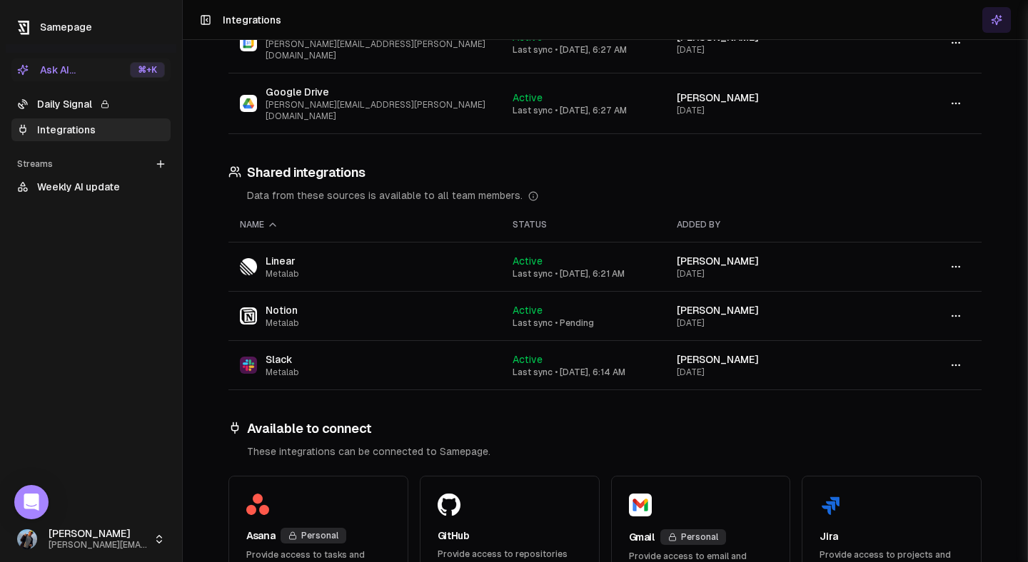
click at [80, 67] on button "Ask AI... ⌘ +K" at bounding box center [90, 70] width 159 height 23
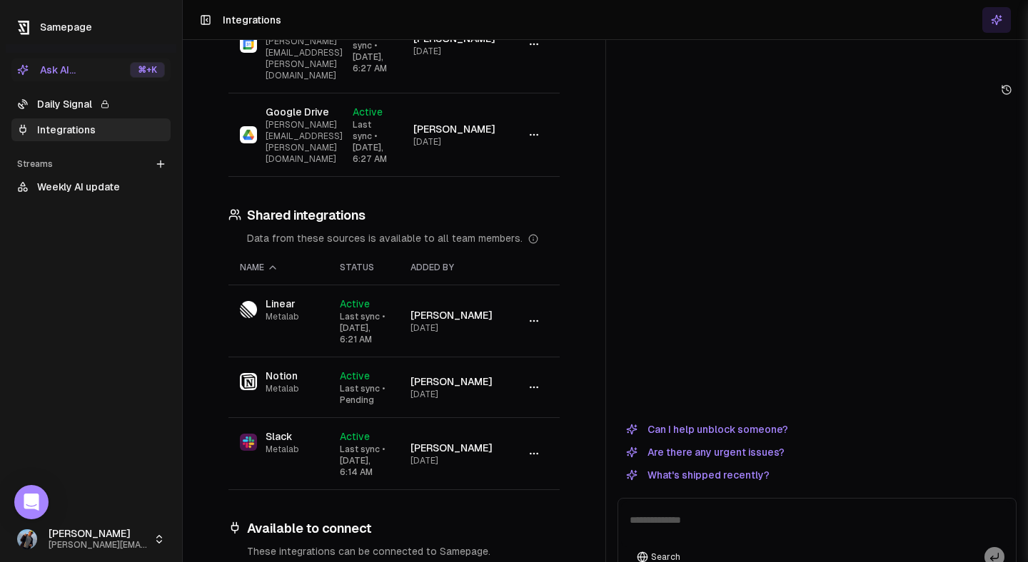
scroll to position [198, 0]
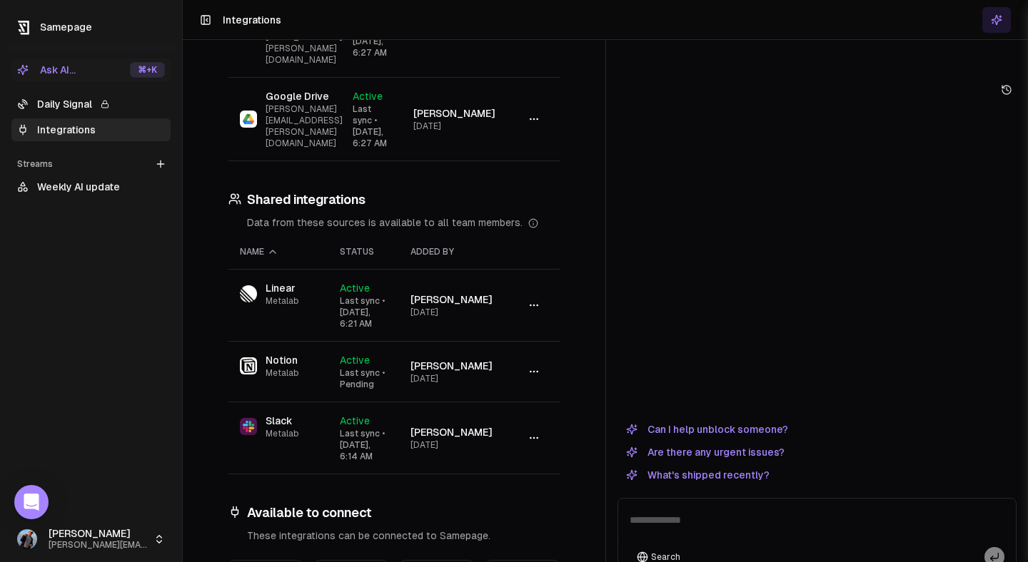
click at [71, 76] on div "Ask AI..." at bounding box center [46, 70] width 59 height 14
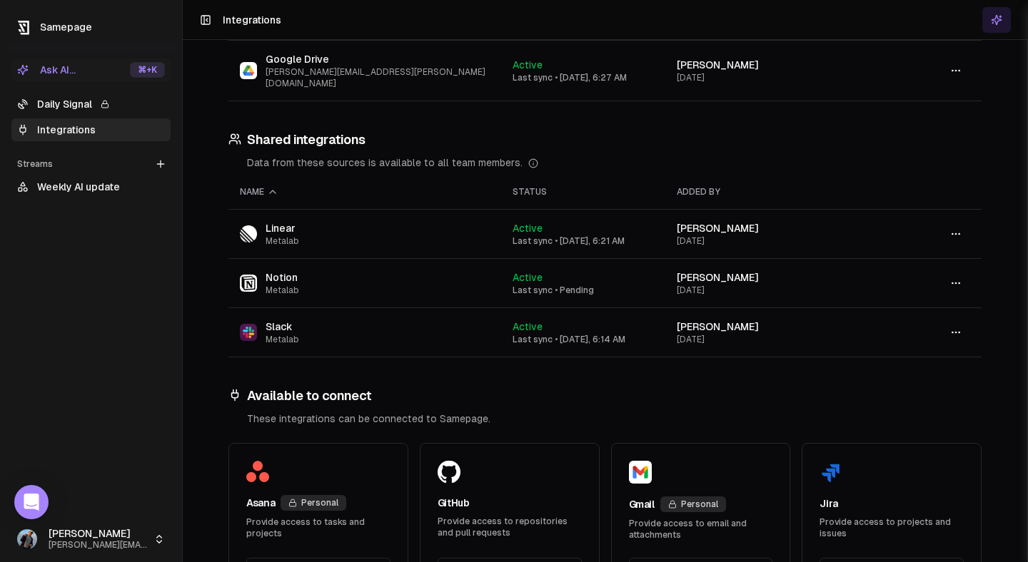
click at [61, 76] on div "Ask AI..." at bounding box center [46, 70] width 59 height 14
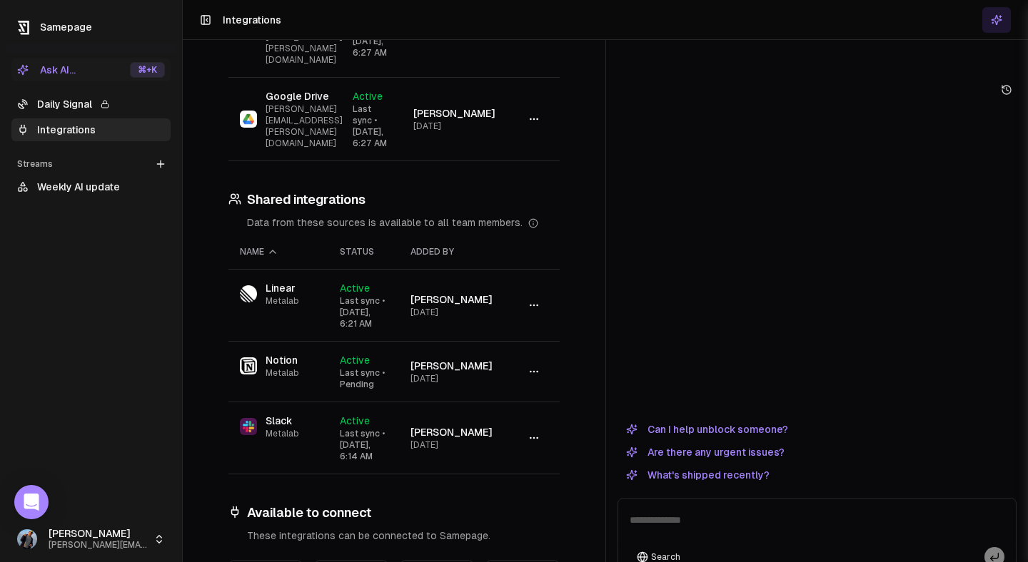
click at [639, 206] on div at bounding box center [817, 257] width 400 height 315
click at [81, 114] on link "Daily Signal" at bounding box center [90, 104] width 159 height 23
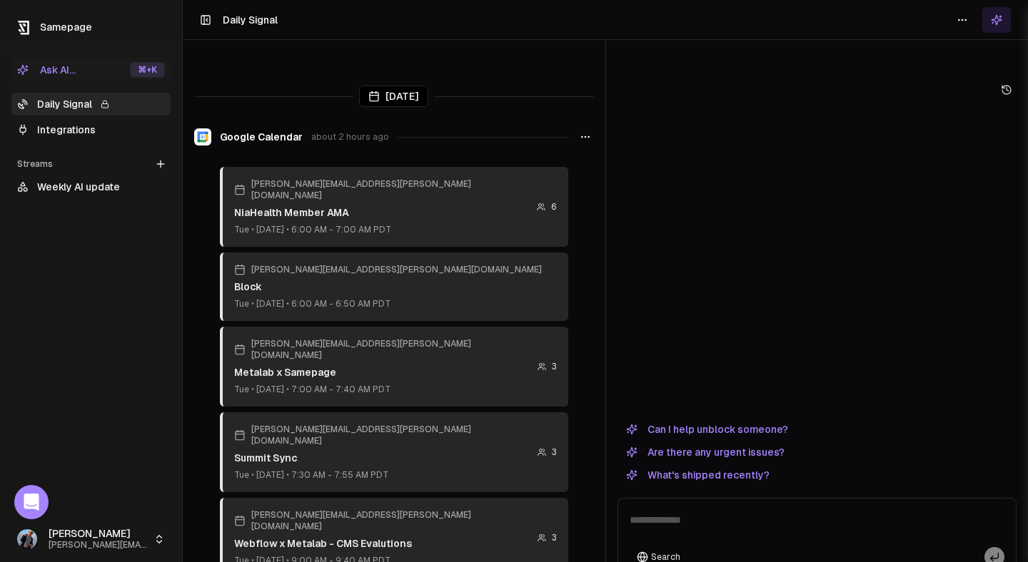
click at [585, 131] on icon "button" at bounding box center [585, 136] width 11 height 11
click at [582, 139] on div "Refresh" at bounding box center [585, 139] width 96 height 23
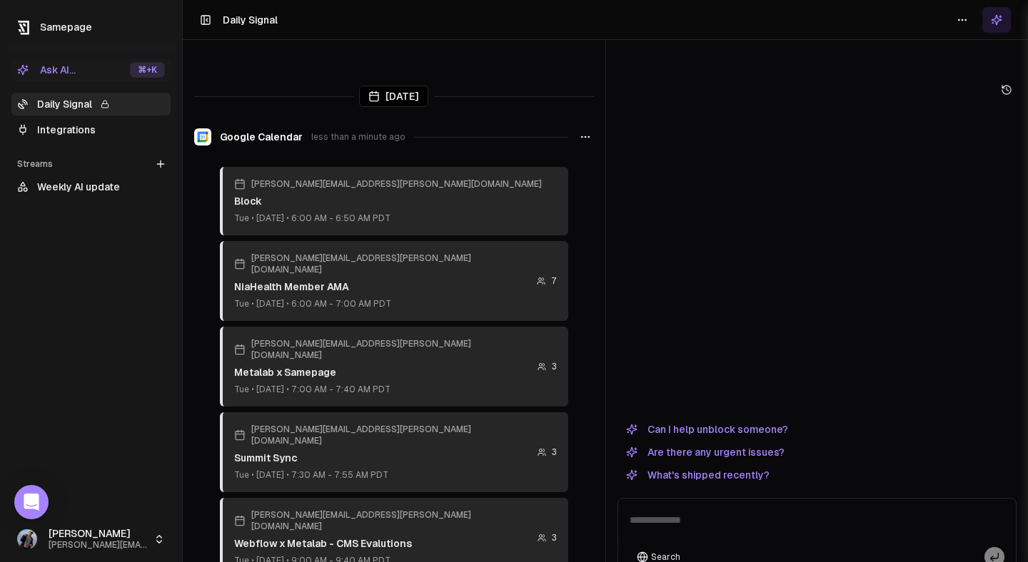
click at [585, 131] on icon "button" at bounding box center [585, 136] width 11 height 11
click at [520, 124] on div "Google Calendar less than a minute ago" at bounding box center [394, 137] width 400 height 26
click at [964, 22] on html "Samepage Ask AI... ⌘ +K Daily Signal Integrations Streams Create Stream Weekly …" at bounding box center [514, 281] width 1028 height 562
click at [954, 48] on div "Refresh" at bounding box center [962, 50] width 96 height 23
click at [98, 128] on link "Integrations" at bounding box center [90, 129] width 159 height 23
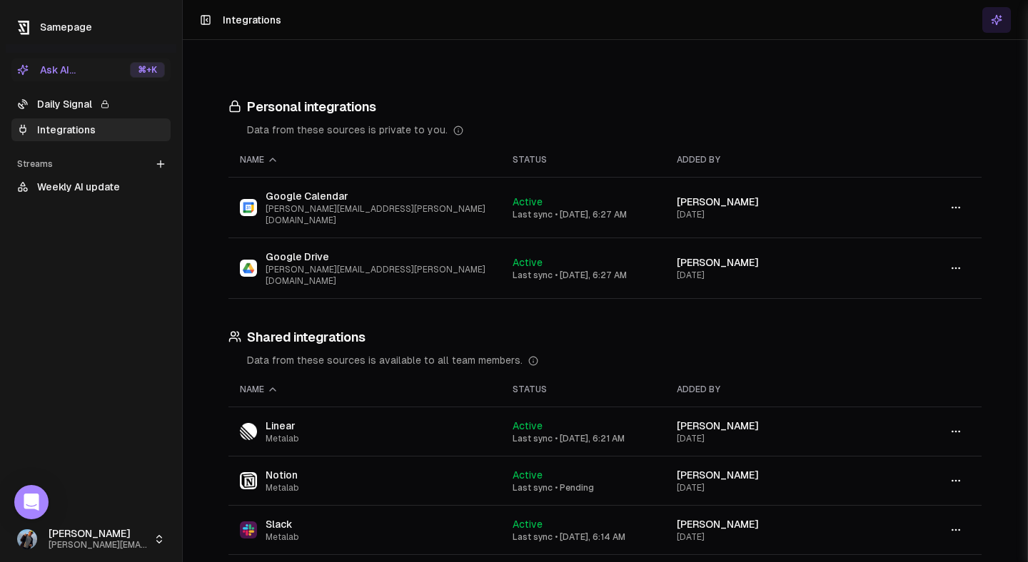
click at [104, 181] on link "Weekly AI update" at bounding box center [90, 187] width 159 height 23
